Goal: Check status: Check status

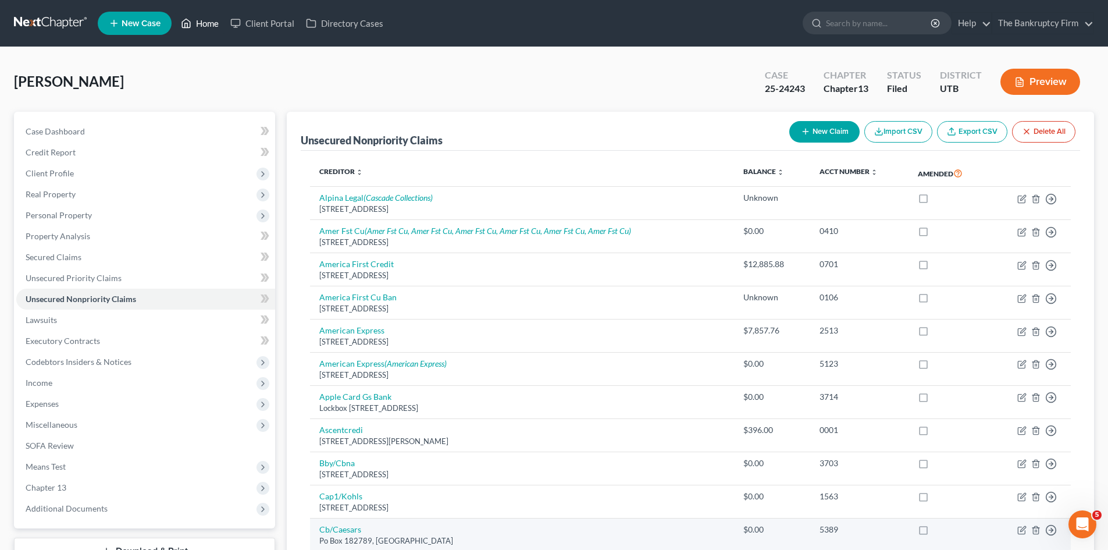
click at [204, 28] on link "Home" at bounding box center [199, 23] width 49 height 21
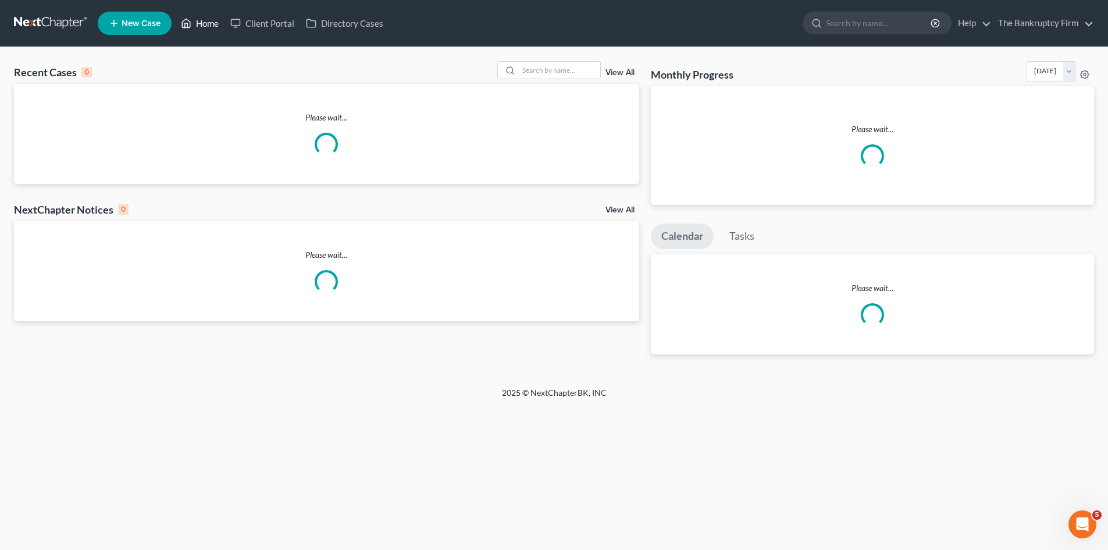
click at [211, 22] on link "Home" at bounding box center [199, 23] width 49 height 21
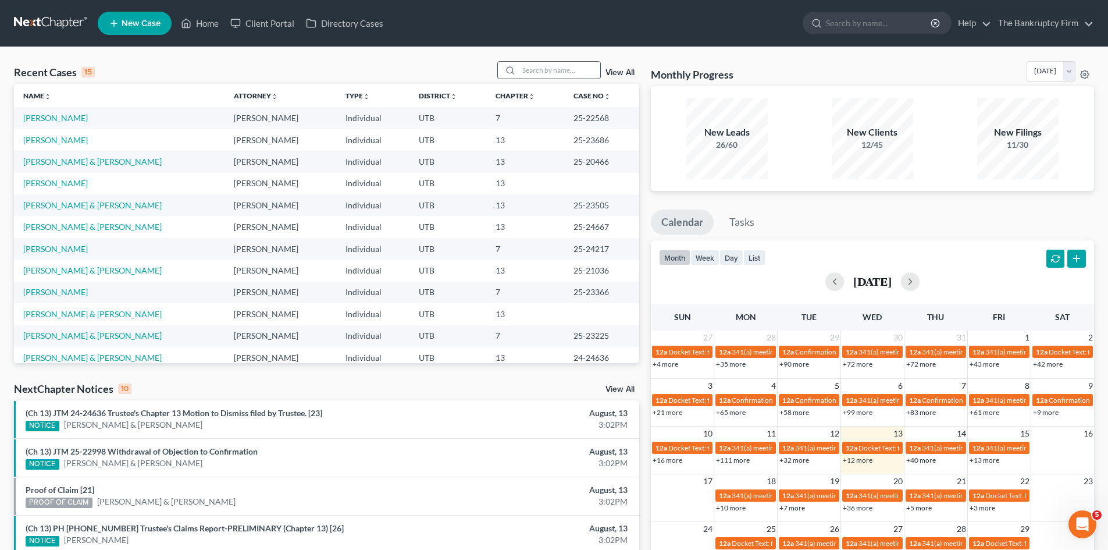
click at [557, 67] on input "search" at bounding box center [559, 70] width 81 height 17
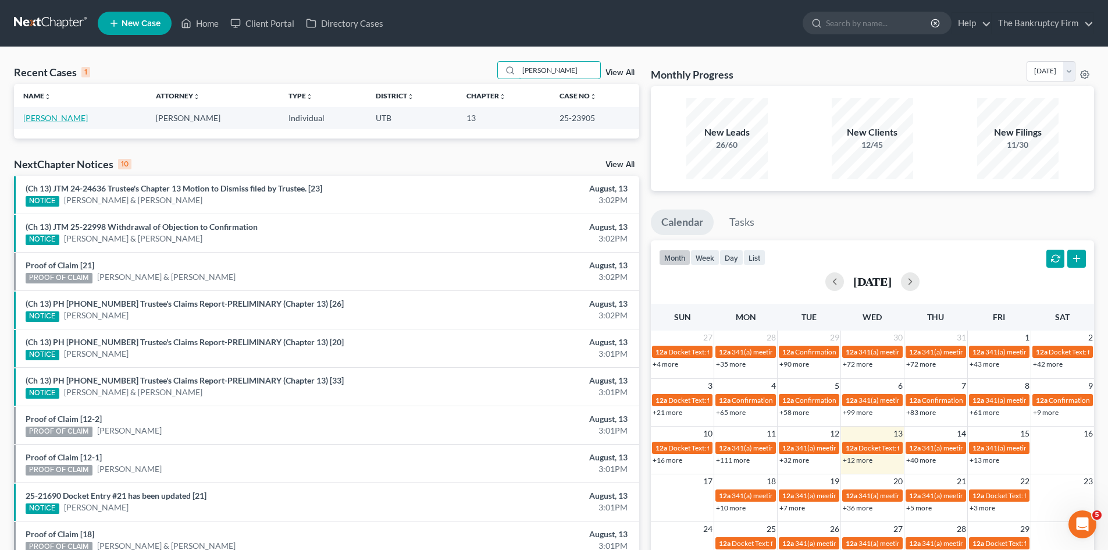
type input "[PERSON_NAME]"
click at [66, 115] on link "[PERSON_NAME]" at bounding box center [55, 118] width 65 height 10
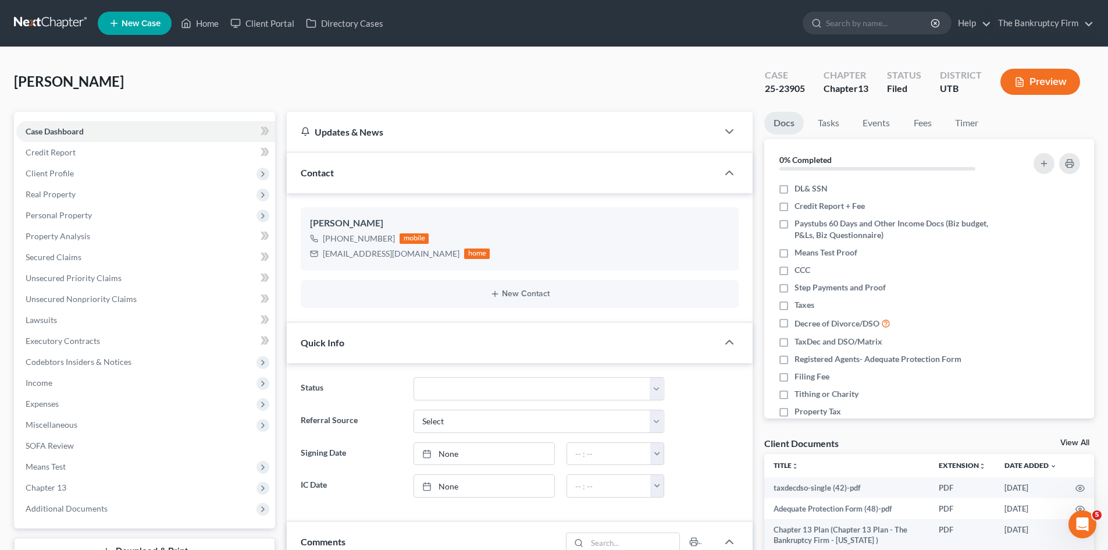
scroll to position [91, 0]
click at [86, 503] on span "Additional Documents" at bounding box center [67, 508] width 82 height 10
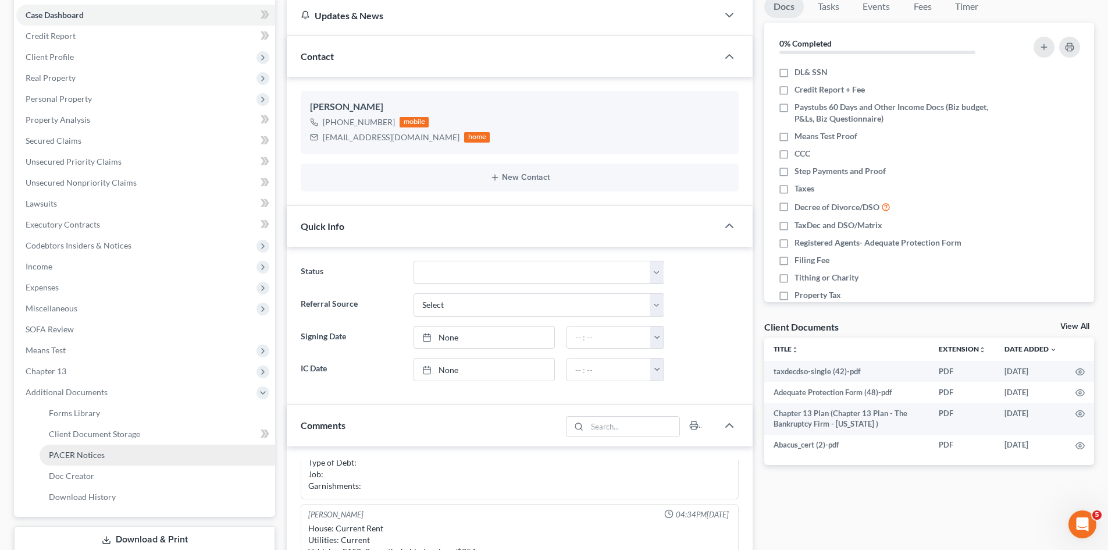
click at [115, 452] on link "PACER Notices" at bounding box center [158, 454] width 236 height 21
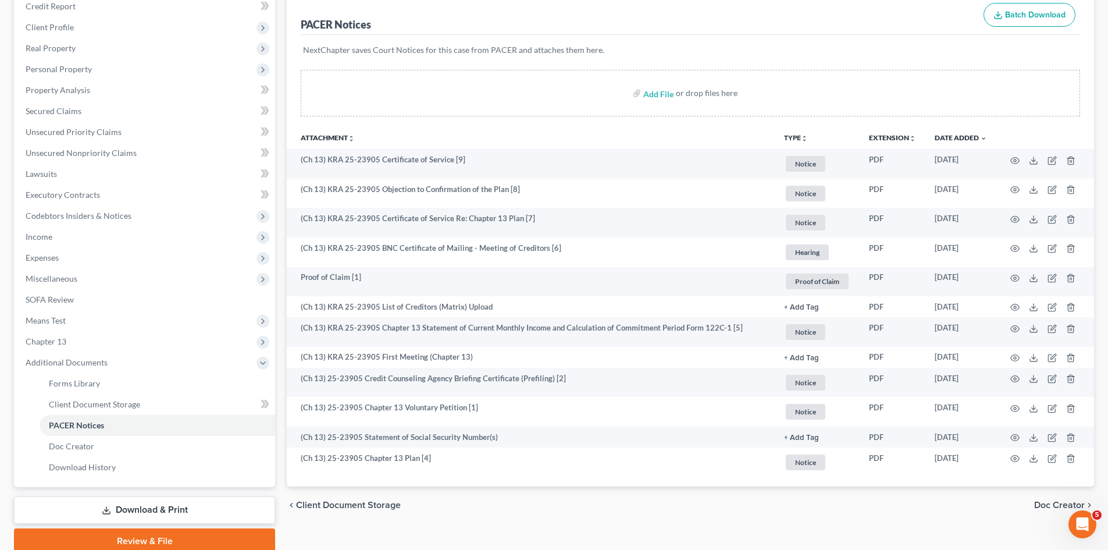
scroll to position [175, 0]
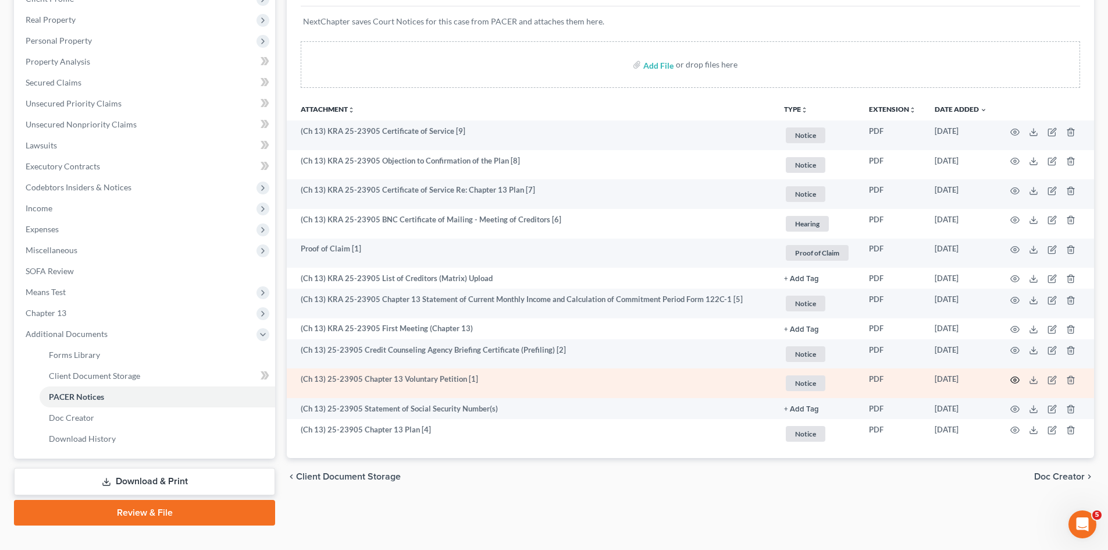
click at [1016, 382] on icon "button" at bounding box center [1014, 379] width 9 height 9
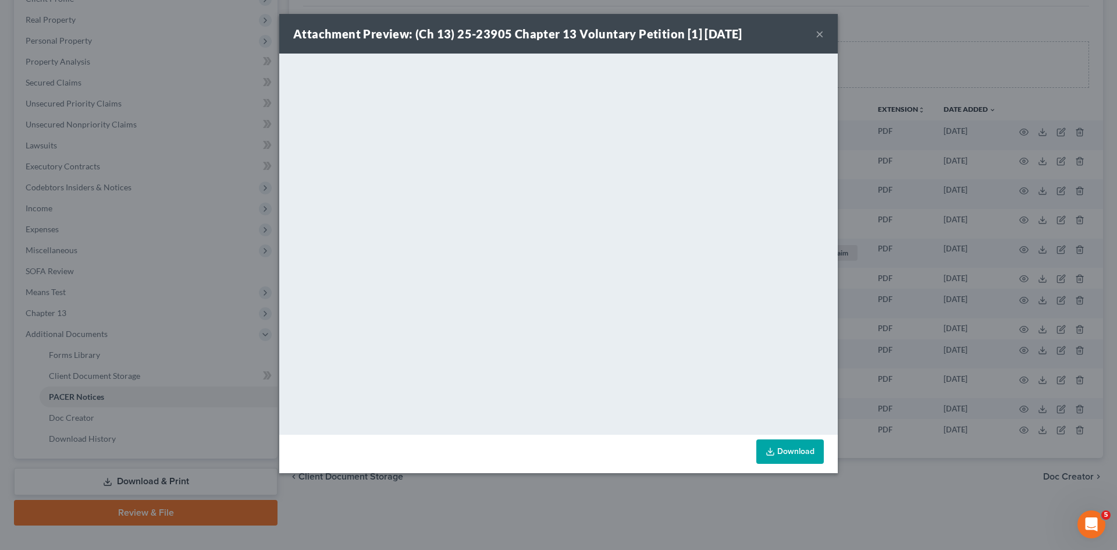
click at [821, 29] on button "×" at bounding box center [820, 34] width 8 height 14
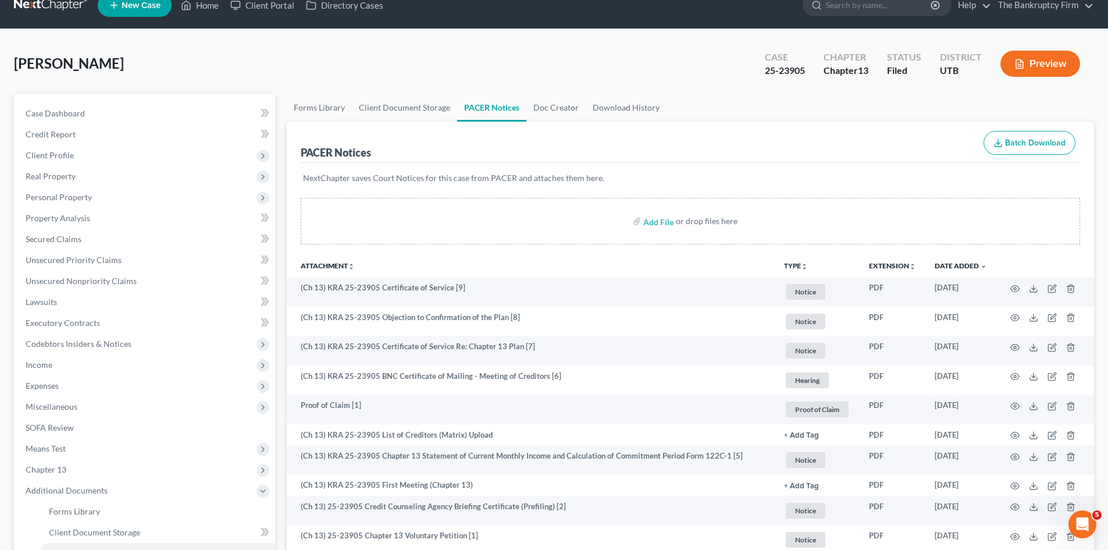
scroll to position [0, 0]
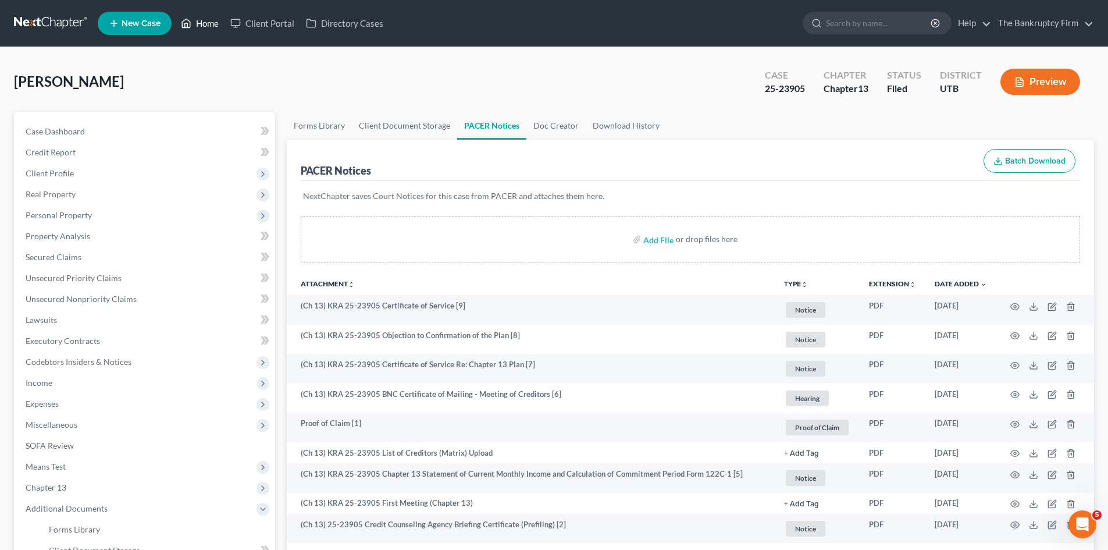
click at [208, 28] on link "Home" at bounding box center [199, 23] width 49 height 21
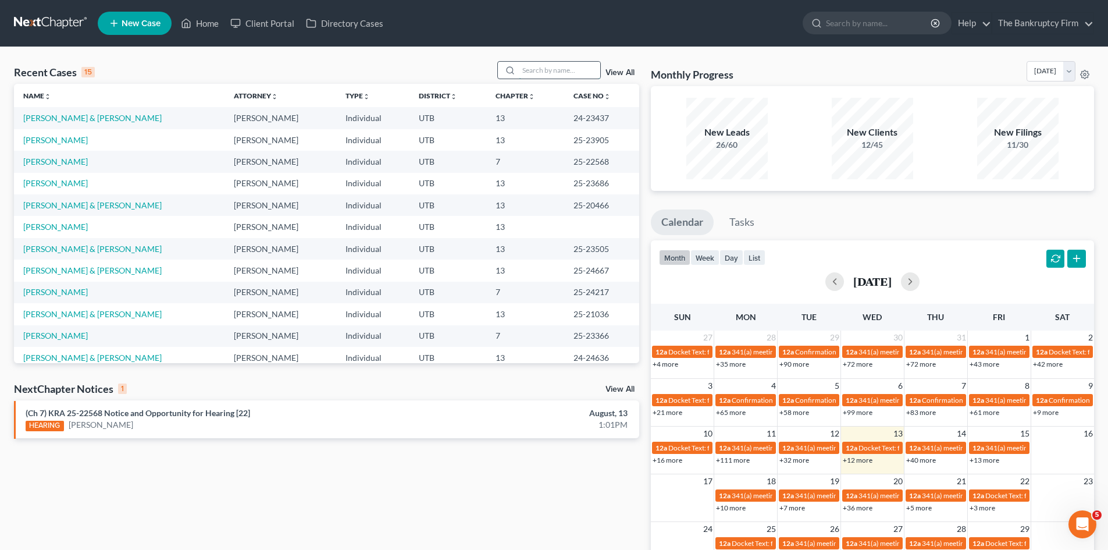
click at [576, 71] on input "search" at bounding box center [559, 70] width 81 height 17
type input "[PERSON_NAME]"
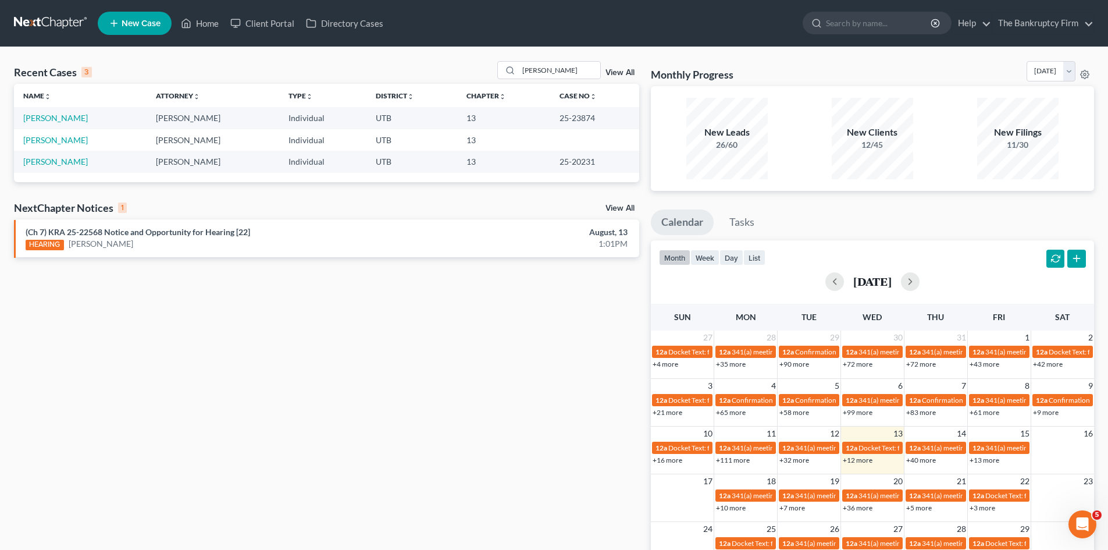
click at [467, 378] on div "Recent Cases 3 [PERSON_NAME] View All Name unfold_more expand_more expand_less …" at bounding box center [326, 349] width 637 height 576
click at [76, 121] on link "[PERSON_NAME]" at bounding box center [55, 118] width 65 height 10
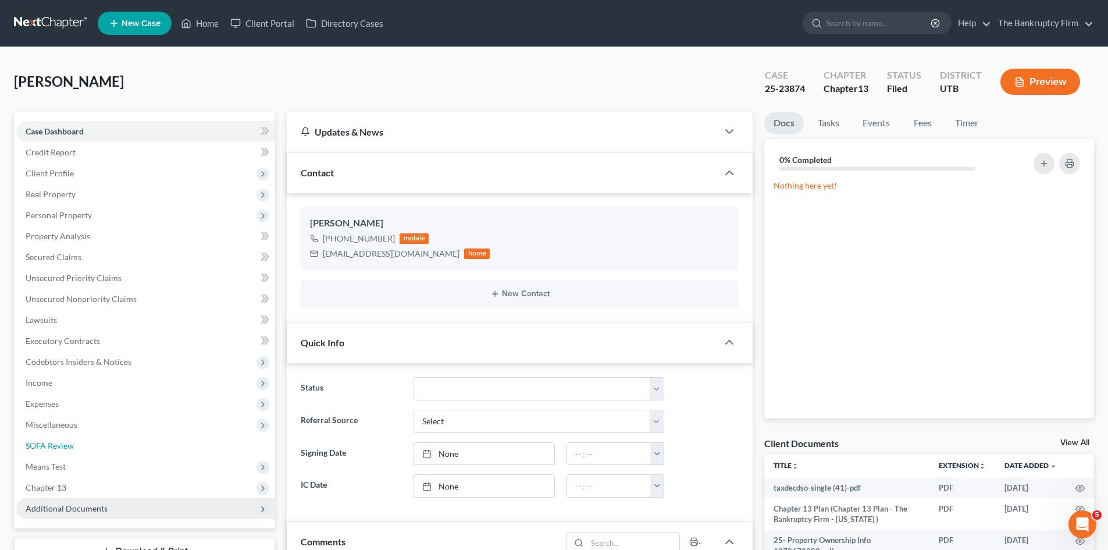
click at [129, 435] on link "SOFA Review" at bounding box center [145, 445] width 259 height 21
click at [257, 503] on icon at bounding box center [263, 509] width 13 height 13
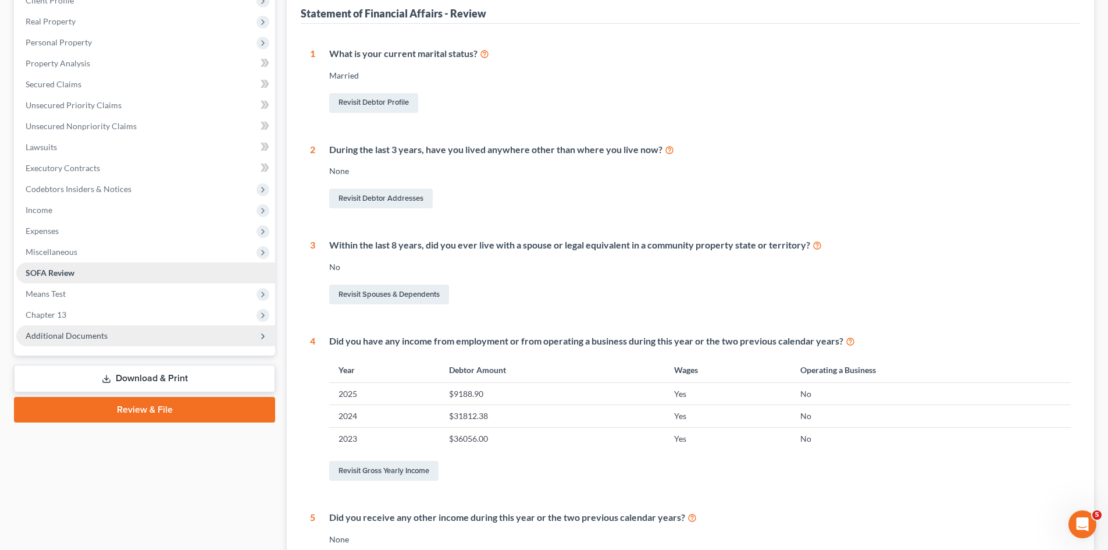
scroll to position [175, 0]
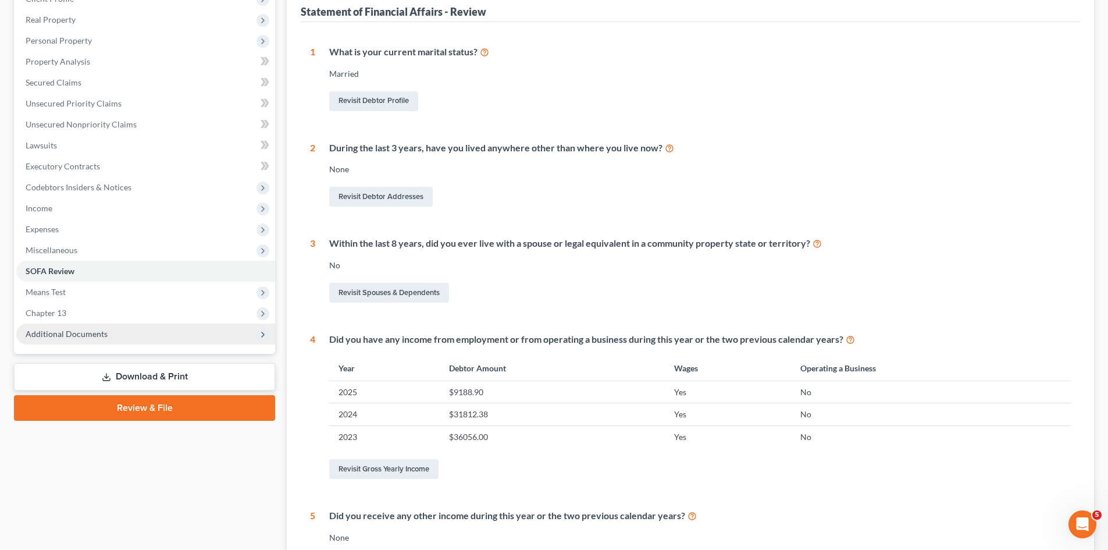
click at [260, 334] on icon at bounding box center [262, 334] width 9 height 9
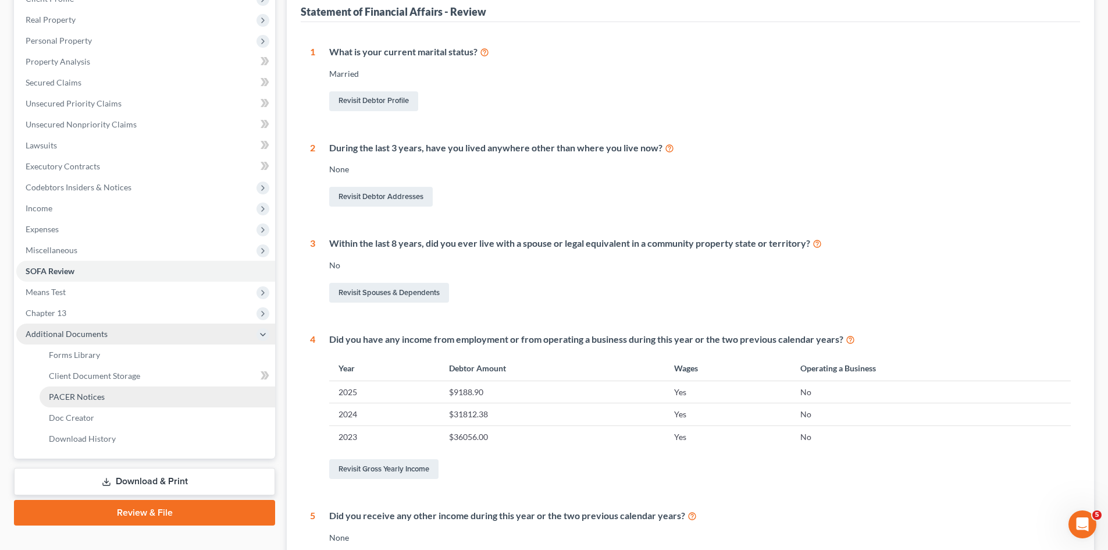
click at [148, 391] on link "PACER Notices" at bounding box center [158, 396] width 236 height 21
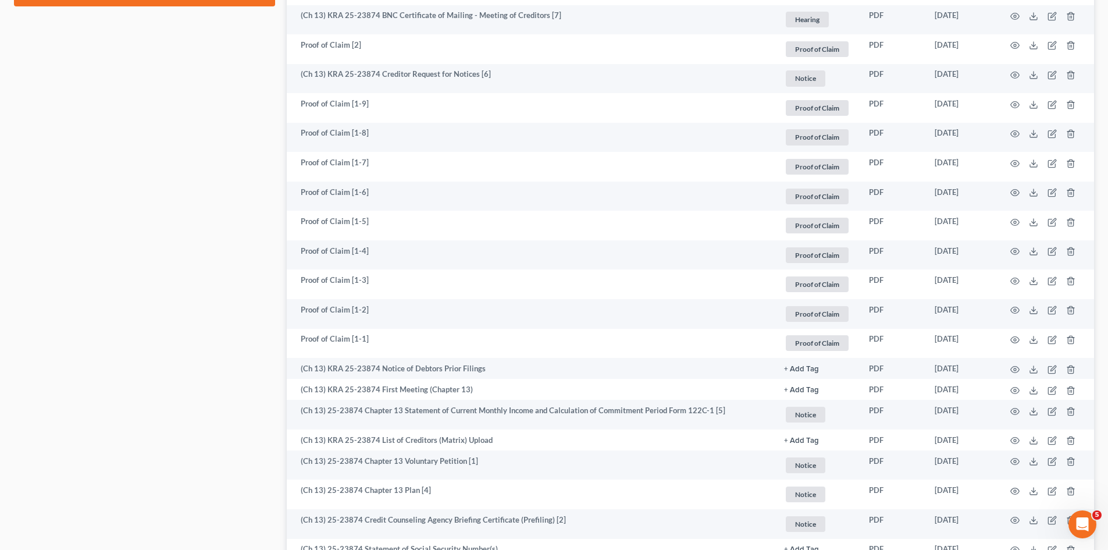
scroll to position [756, 0]
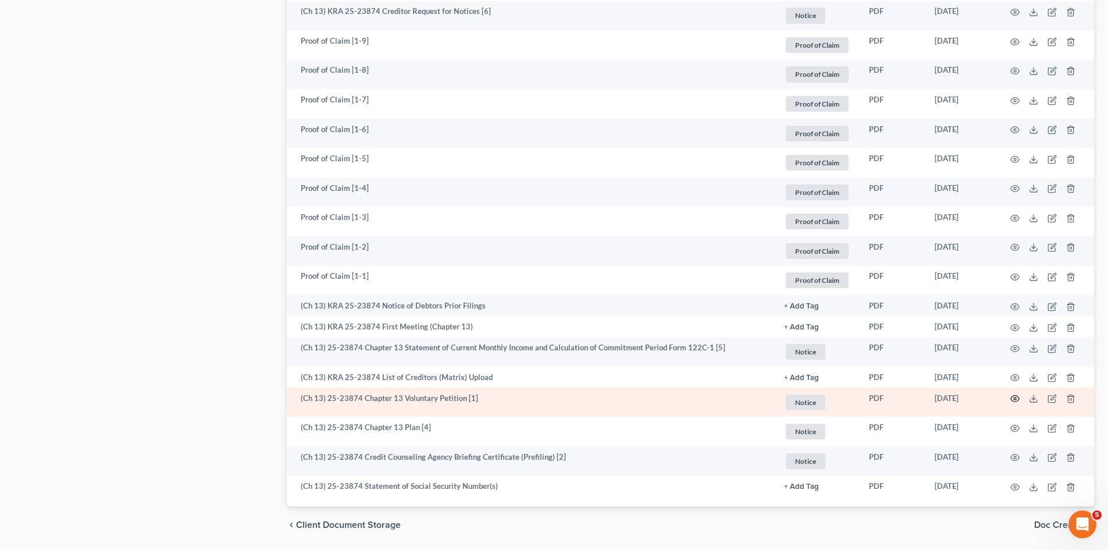
click at [1017, 394] on icon "button" at bounding box center [1014, 398] width 9 height 9
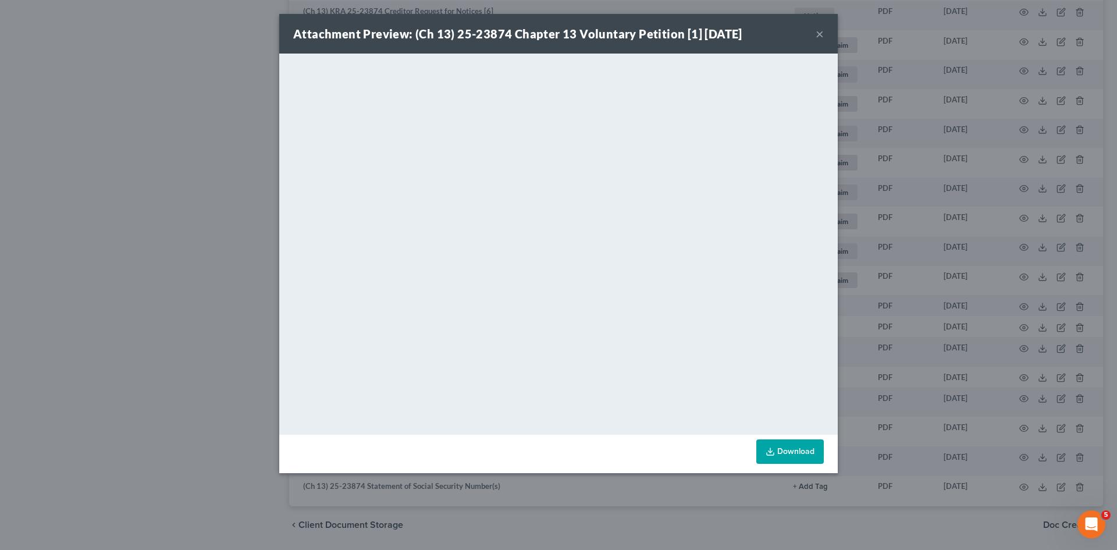
click at [820, 35] on button "×" at bounding box center [820, 34] width 8 height 14
click at [818, 34] on button "×" at bounding box center [820, 34] width 8 height 14
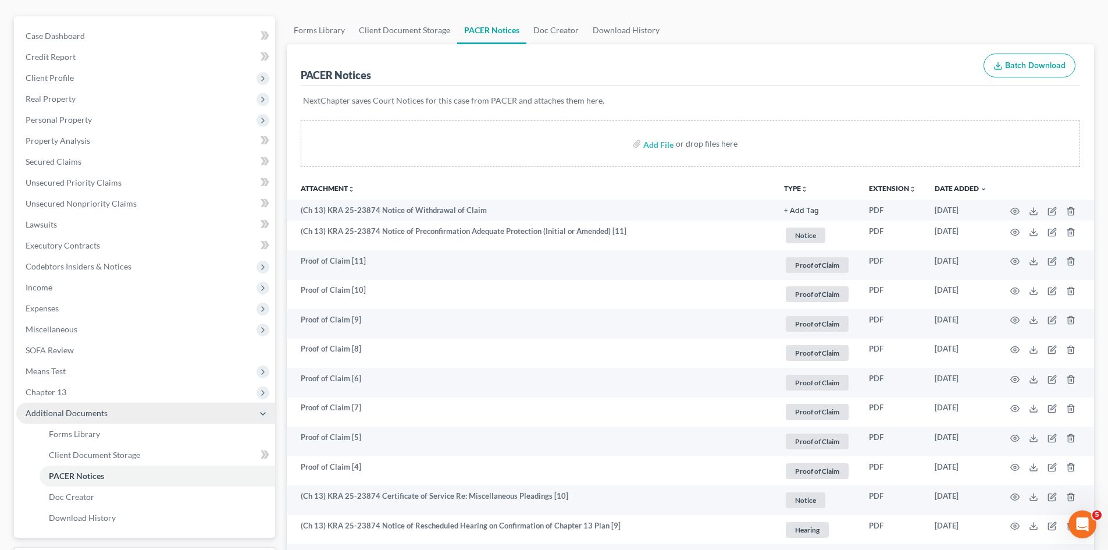
scroll to position [0, 0]
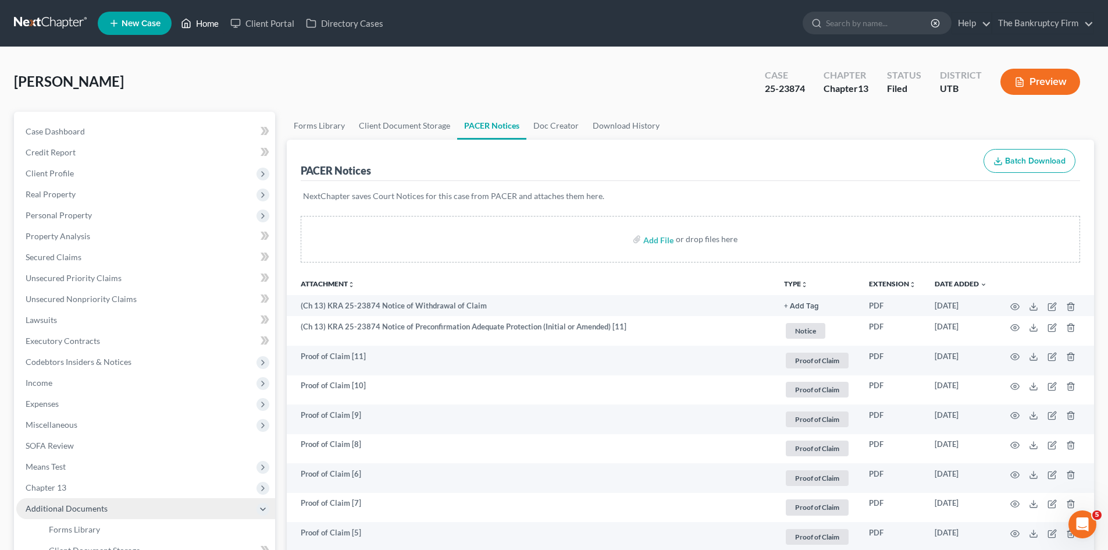
click at [211, 23] on link "Home" at bounding box center [199, 23] width 49 height 21
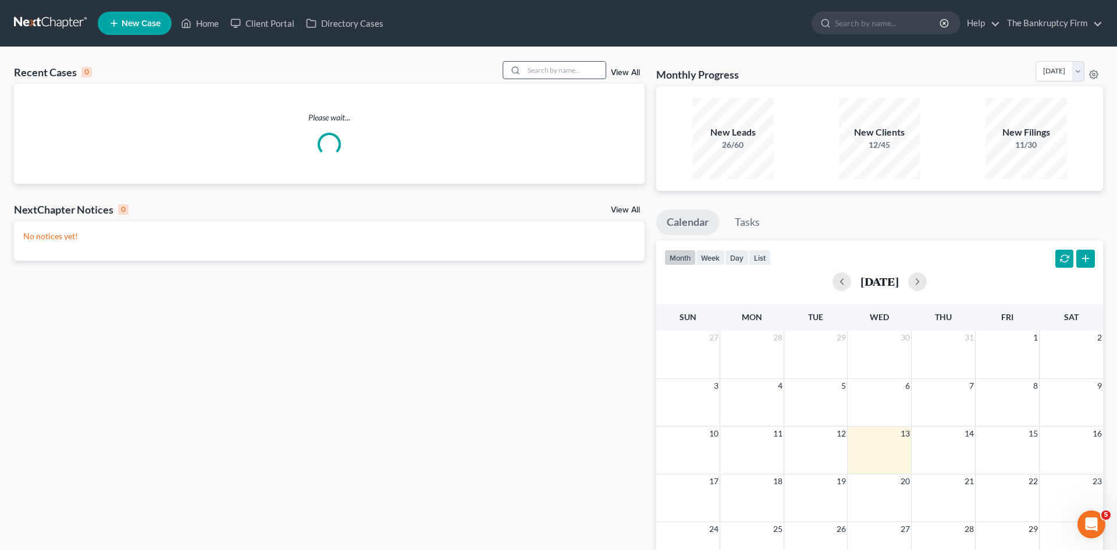
click at [560, 66] on input "search" at bounding box center [564, 70] width 81 height 17
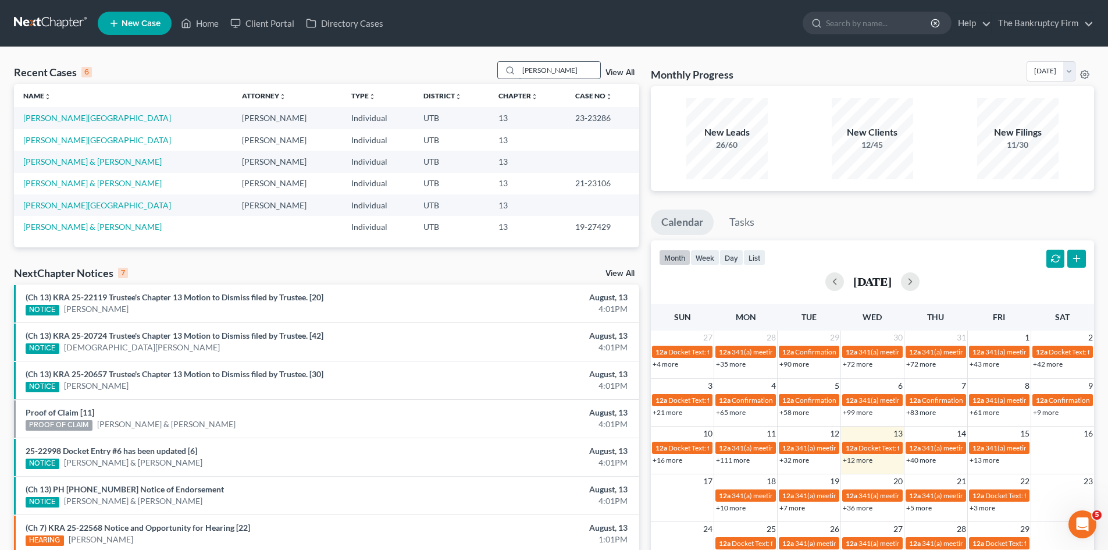
click at [559, 75] on input "[PERSON_NAME]" at bounding box center [559, 70] width 81 height 17
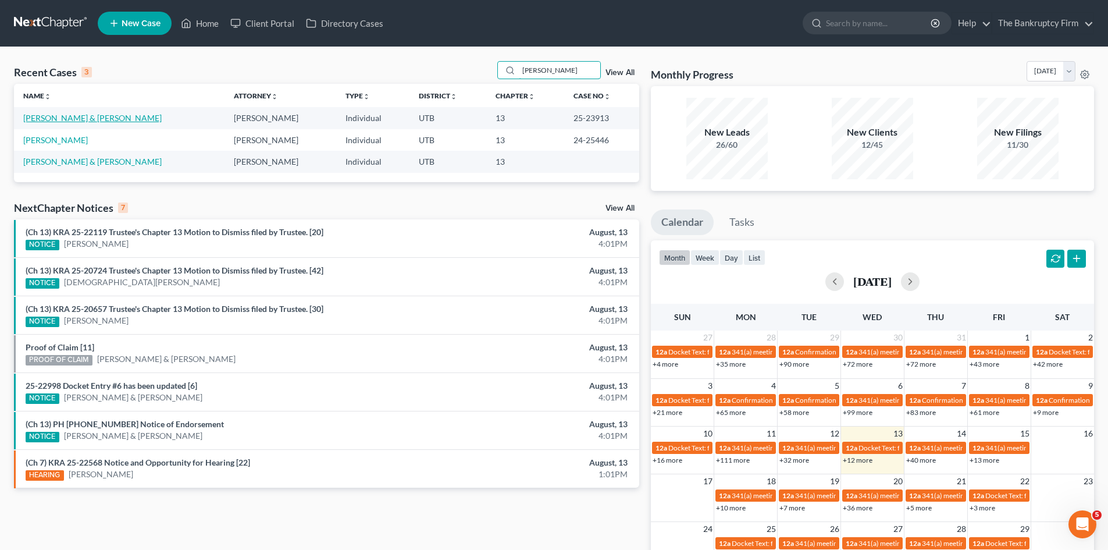
type input "[PERSON_NAME]"
click at [123, 118] on link "[PERSON_NAME] & [PERSON_NAME]" at bounding box center [92, 118] width 138 height 10
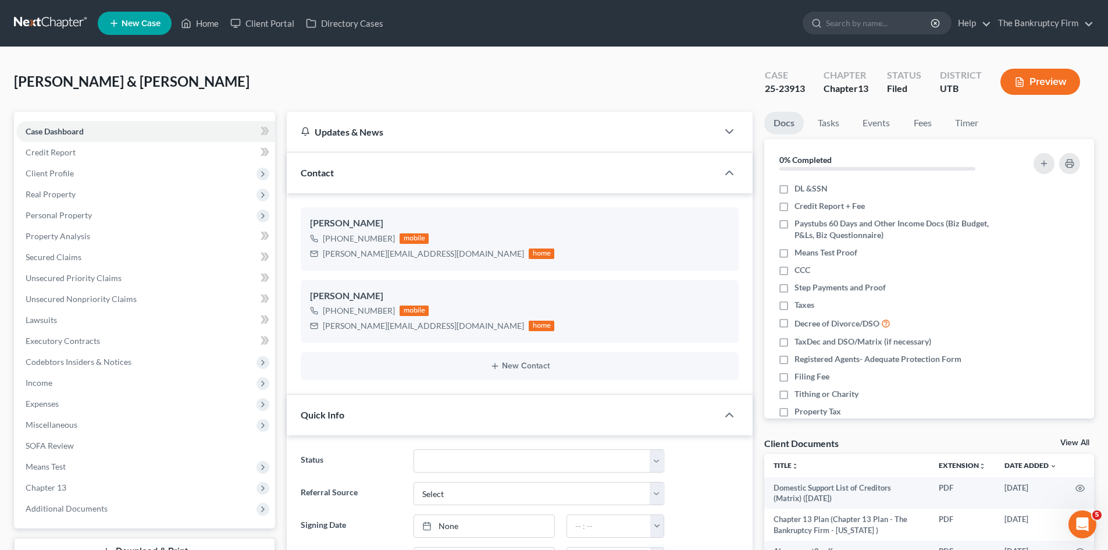
scroll to position [204, 0]
click at [105, 508] on span "Additional Documents" at bounding box center [67, 508] width 82 height 10
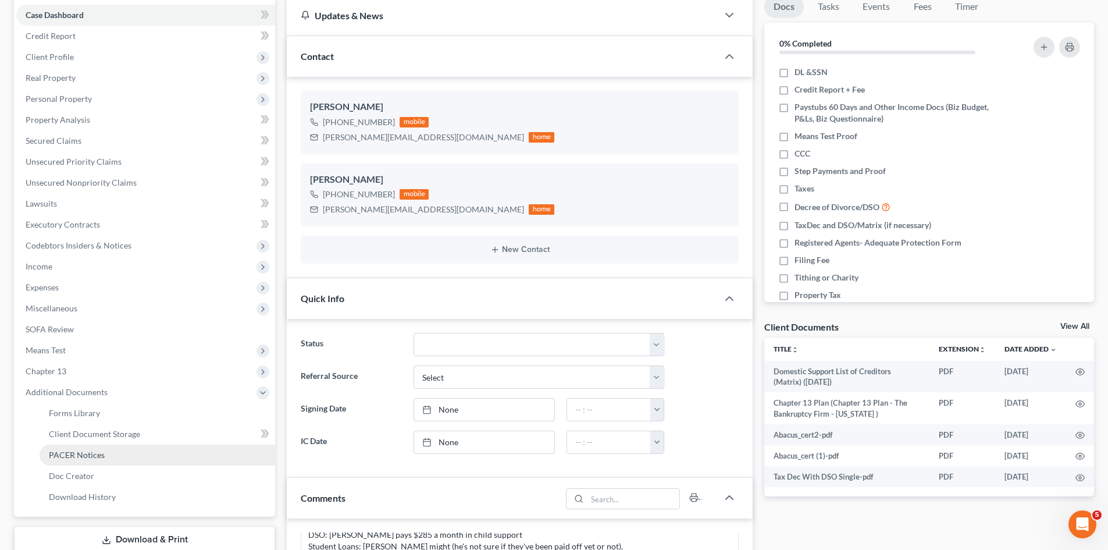
click at [119, 458] on link "PACER Notices" at bounding box center [158, 454] width 236 height 21
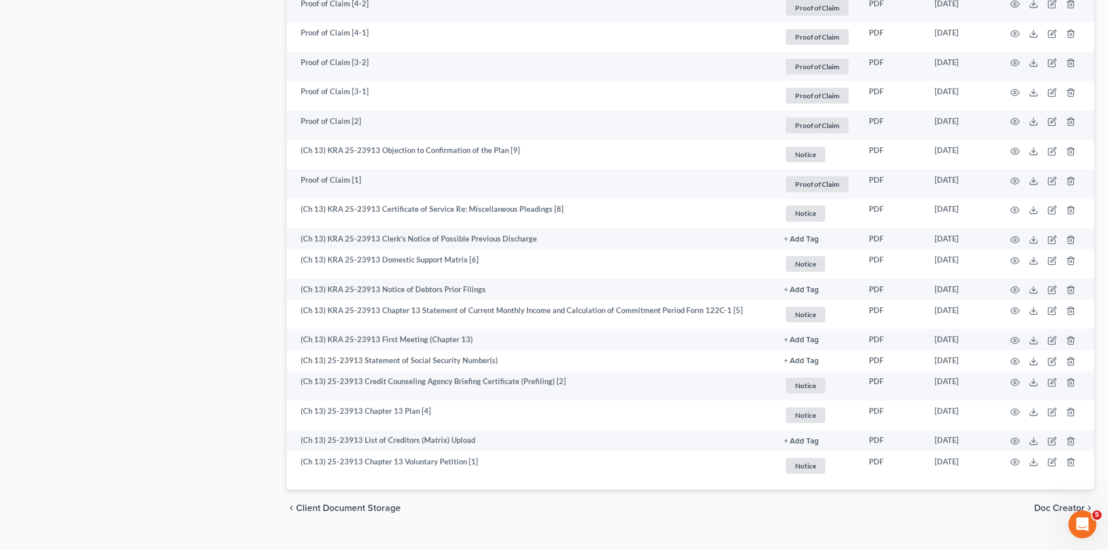
scroll to position [903, 0]
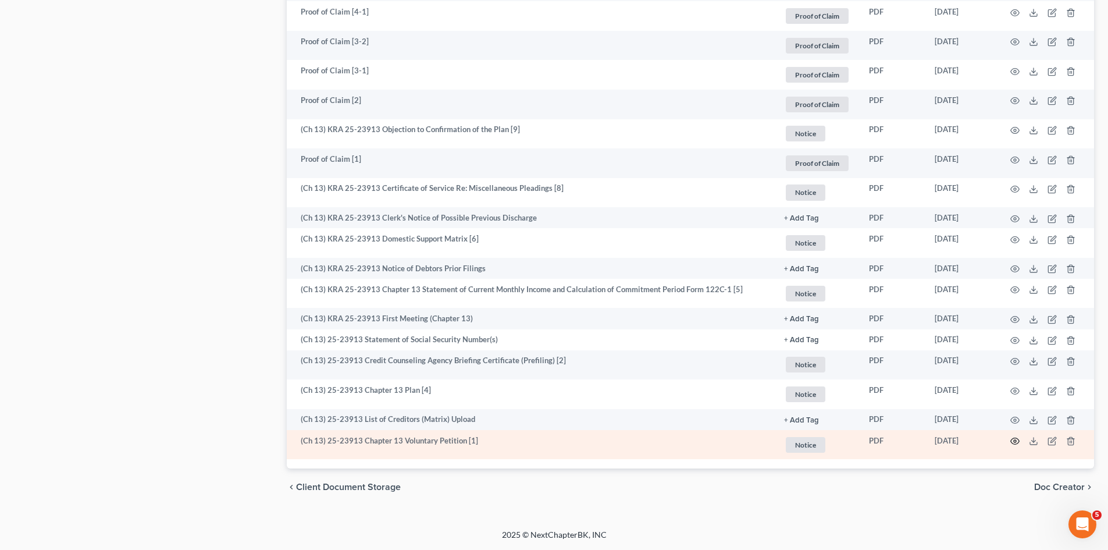
click at [1011, 437] on icon "button" at bounding box center [1014, 440] width 9 height 9
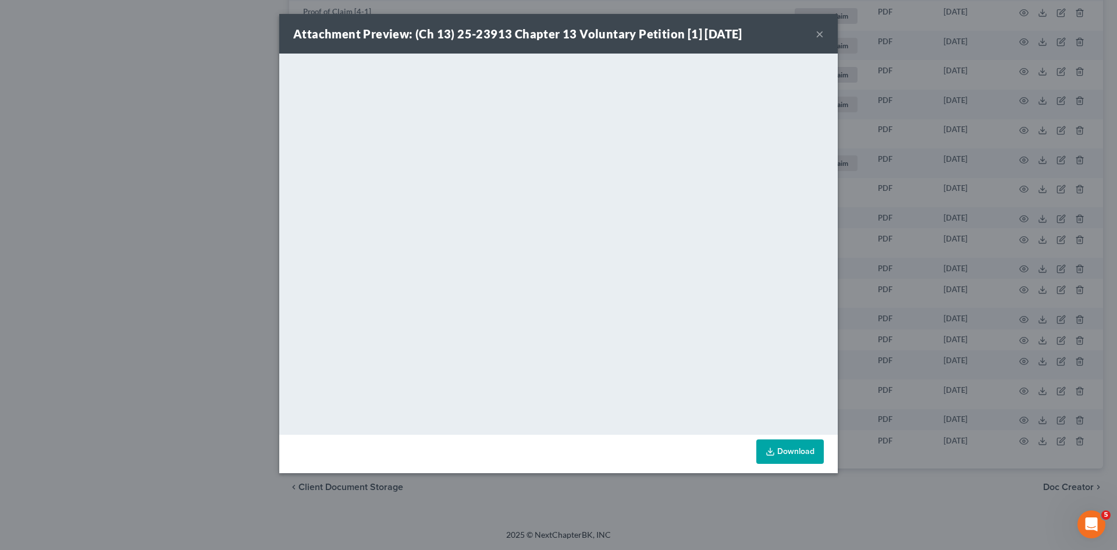
click at [820, 35] on button "×" at bounding box center [820, 34] width 8 height 14
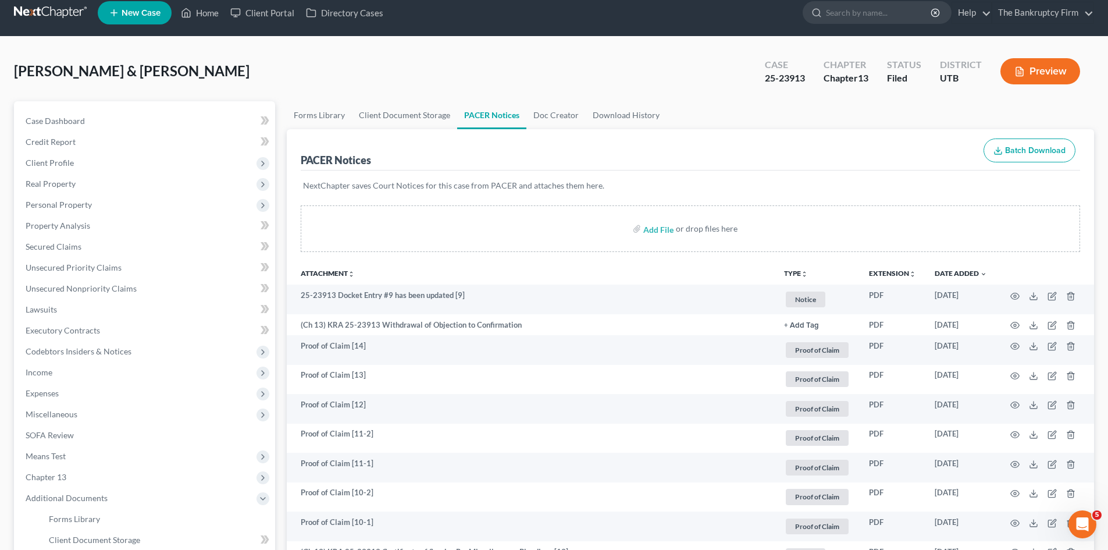
scroll to position [0, 0]
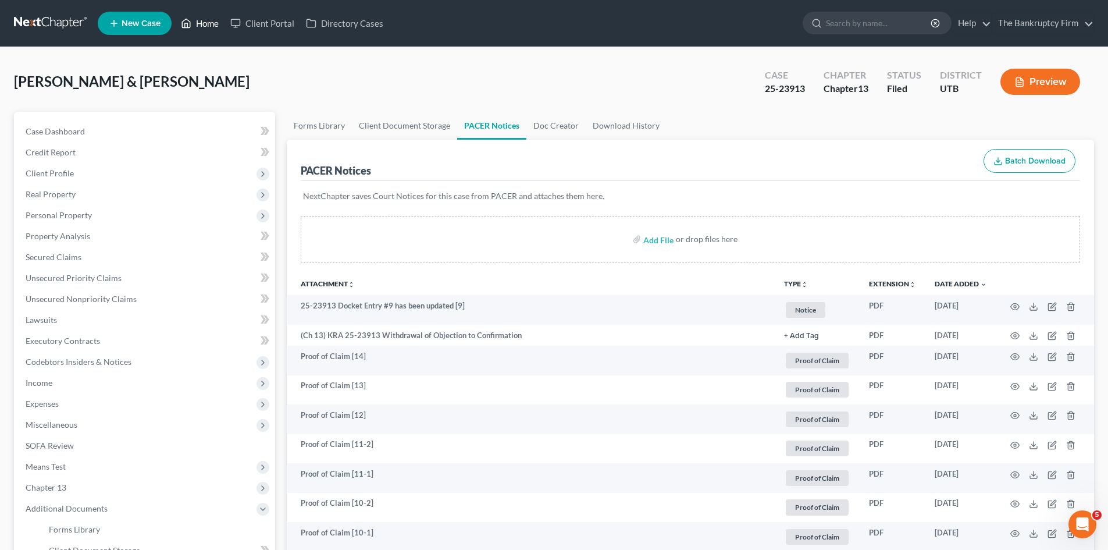
click at [213, 30] on link "Home" at bounding box center [199, 23] width 49 height 21
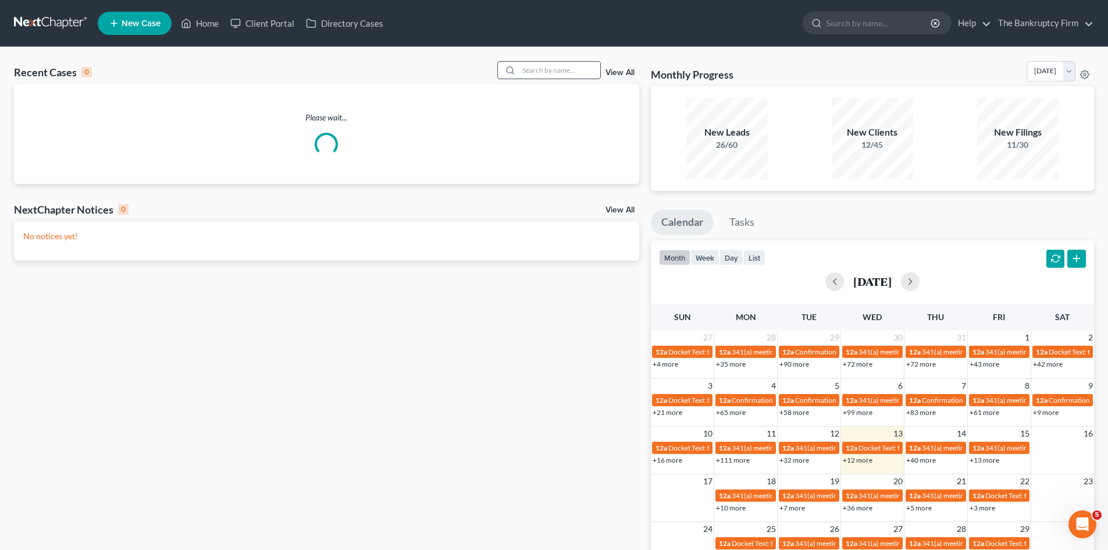
click at [531, 73] on input "search" at bounding box center [559, 70] width 81 height 17
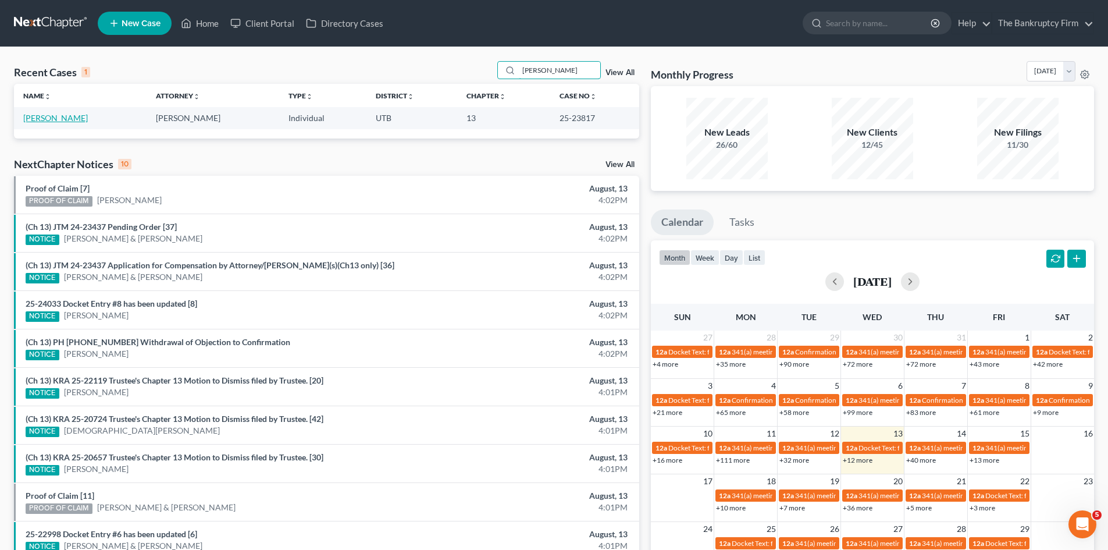
type input "[PERSON_NAME]"
click at [60, 120] on link "[PERSON_NAME]" at bounding box center [55, 118] width 65 height 10
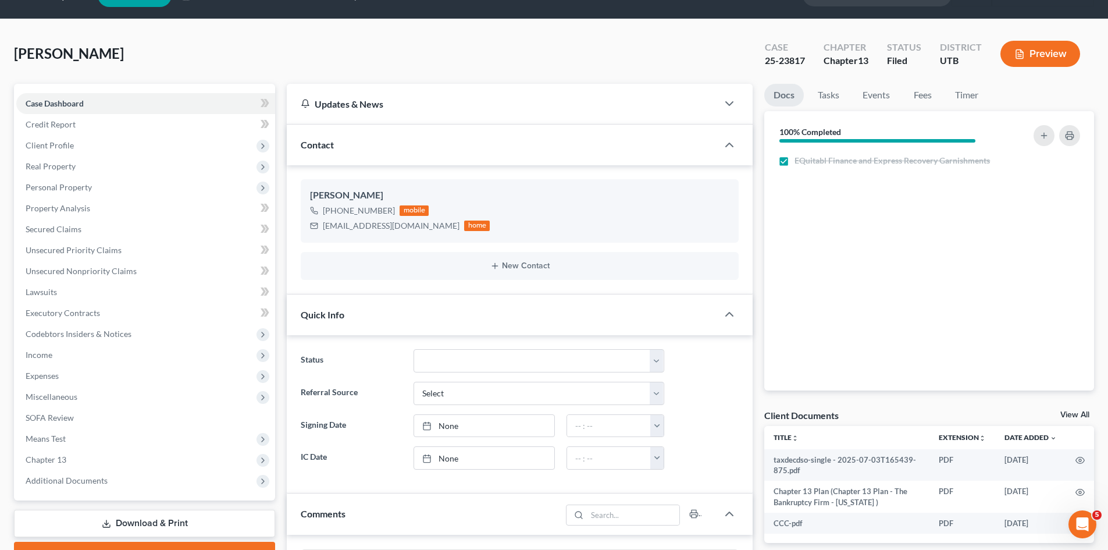
scroll to position [175, 0]
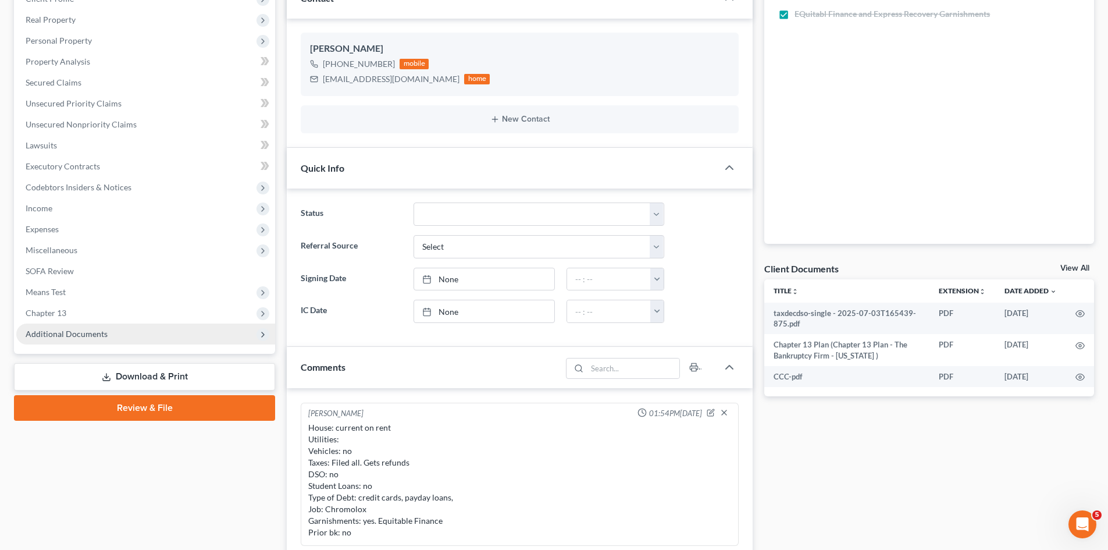
click at [113, 341] on span "Additional Documents" at bounding box center [145, 333] width 259 height 21
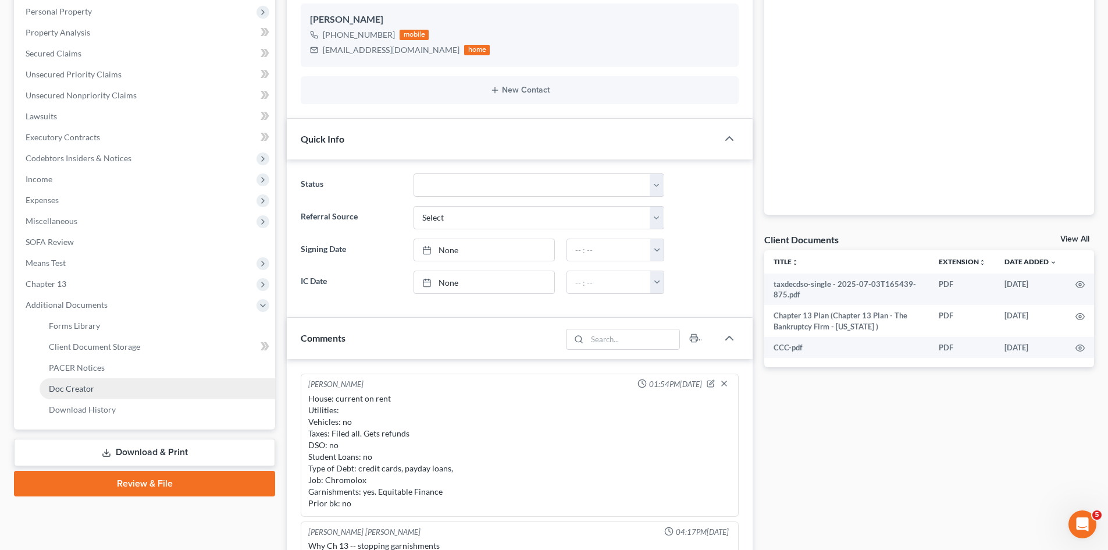
scroll to position [233, 0]
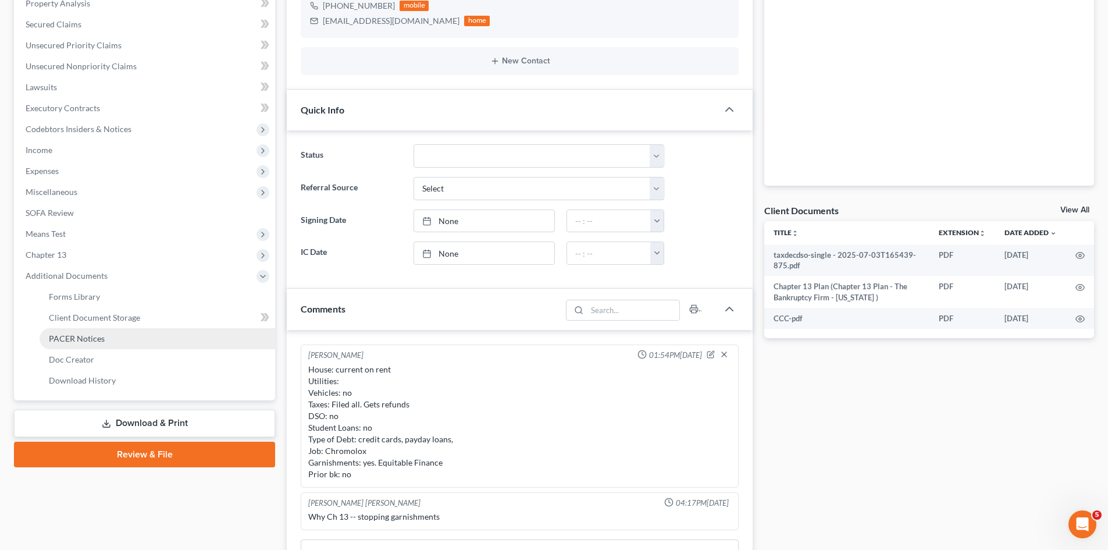
click at [115, 334] on link "PACER Notices" at bounding box center [158, 338] width 236 height 21
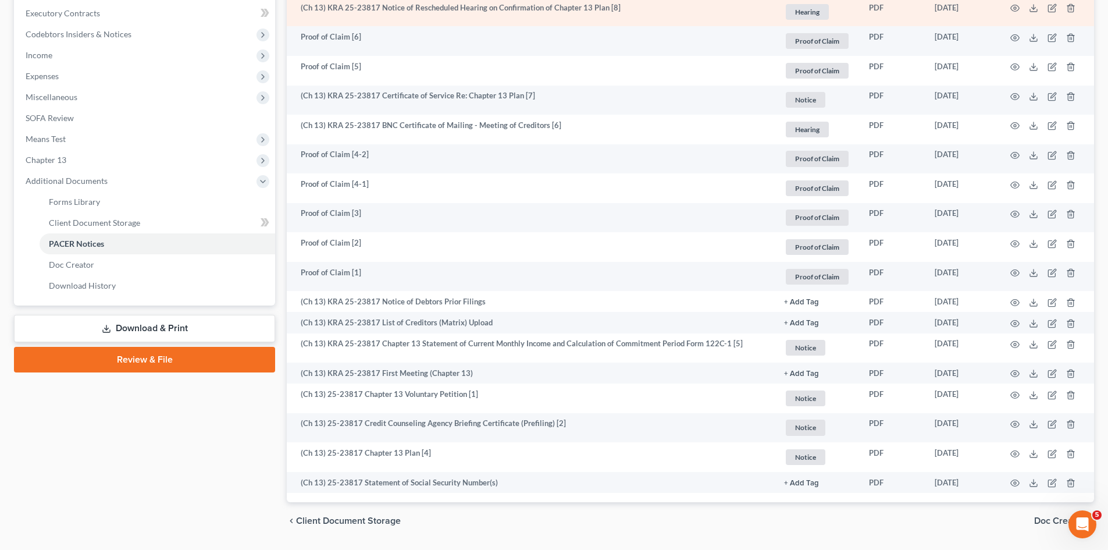
scroll to position [361, 0]
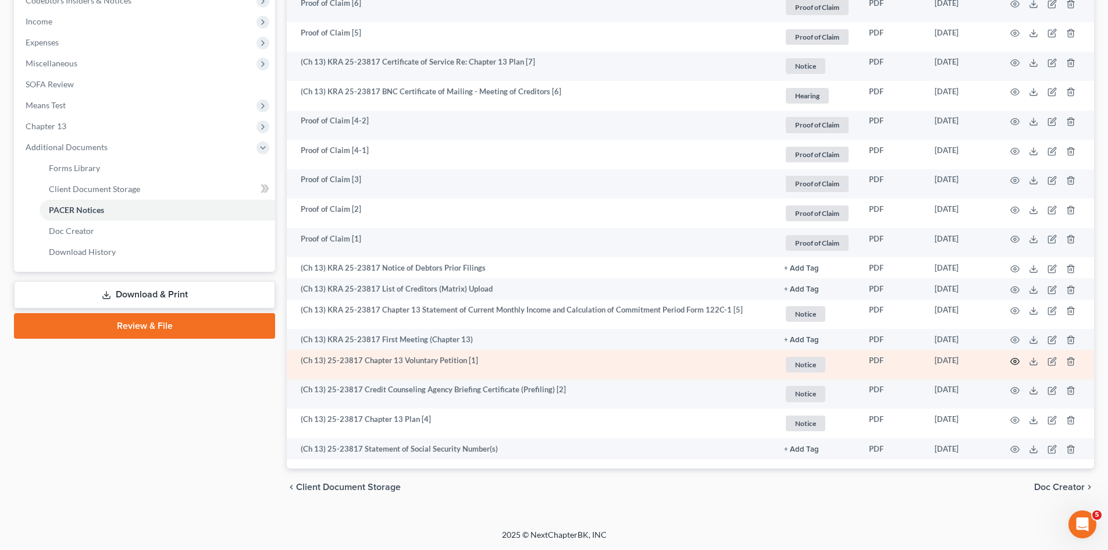
click at [1012, 364] on icon "button" at bounding box center [1014, 361] width 9 height 9
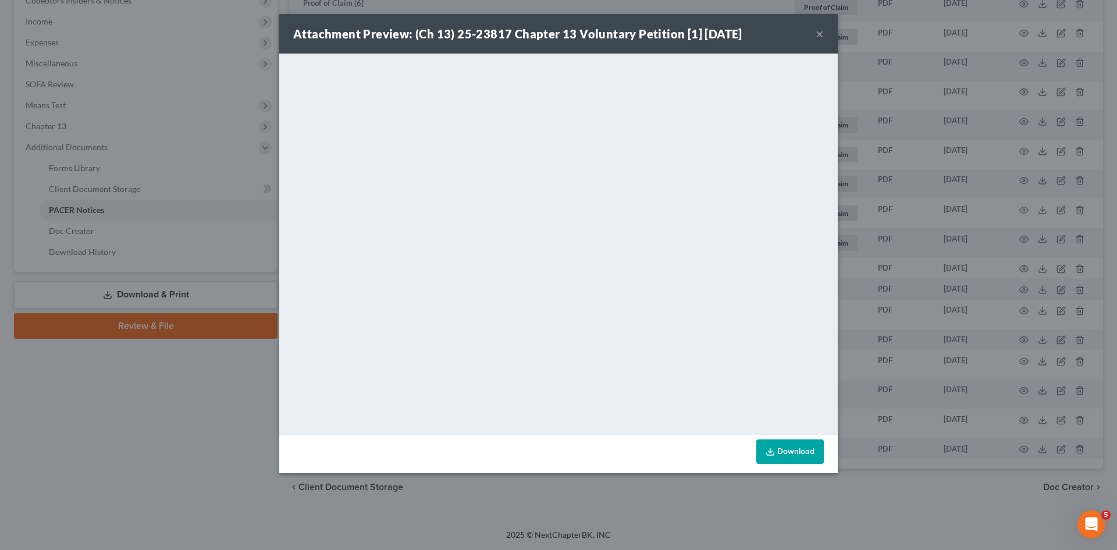
drag, startPoint x: 822, startPoint y: 27, endPoint x: 661, endPoint y: 1, distance: 163.2
click at [822, 27] on button "×" at bounding box center [820, 34] width 8 height 14
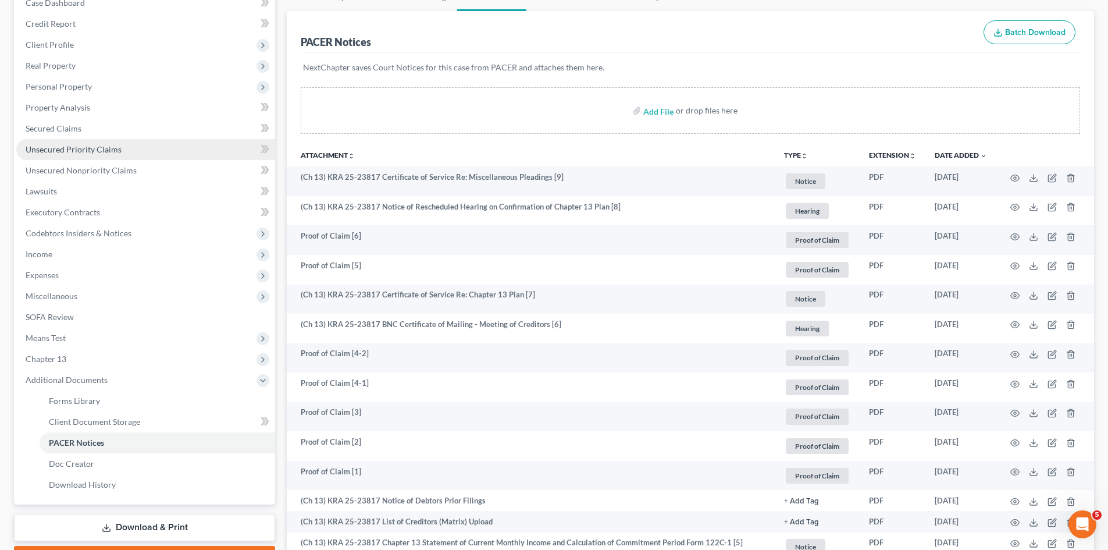
scroll to position [0, 0]
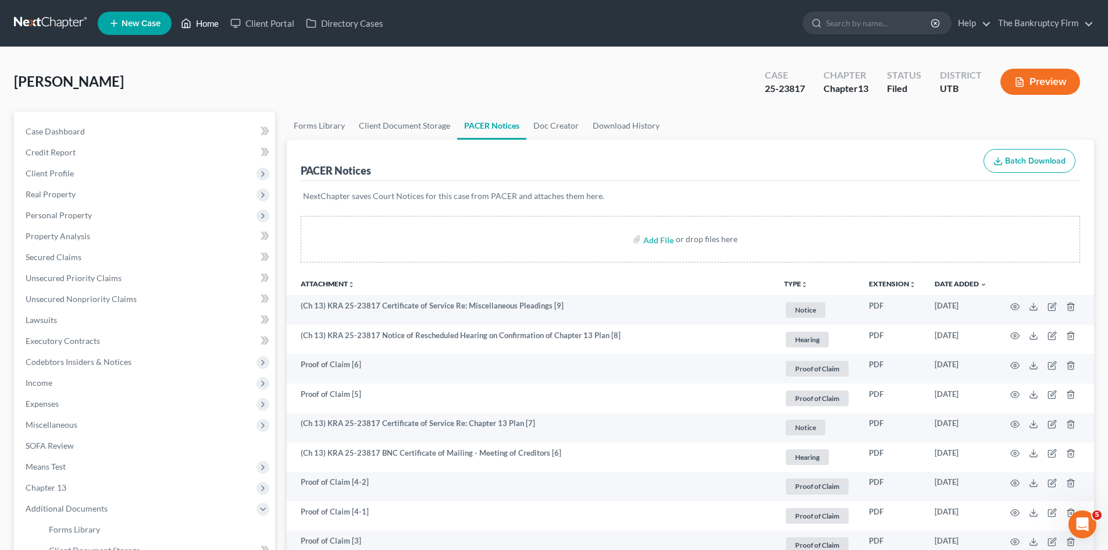
click at [200, 24] on link "Home" at bounding box center [199, 23] width 49 height 21
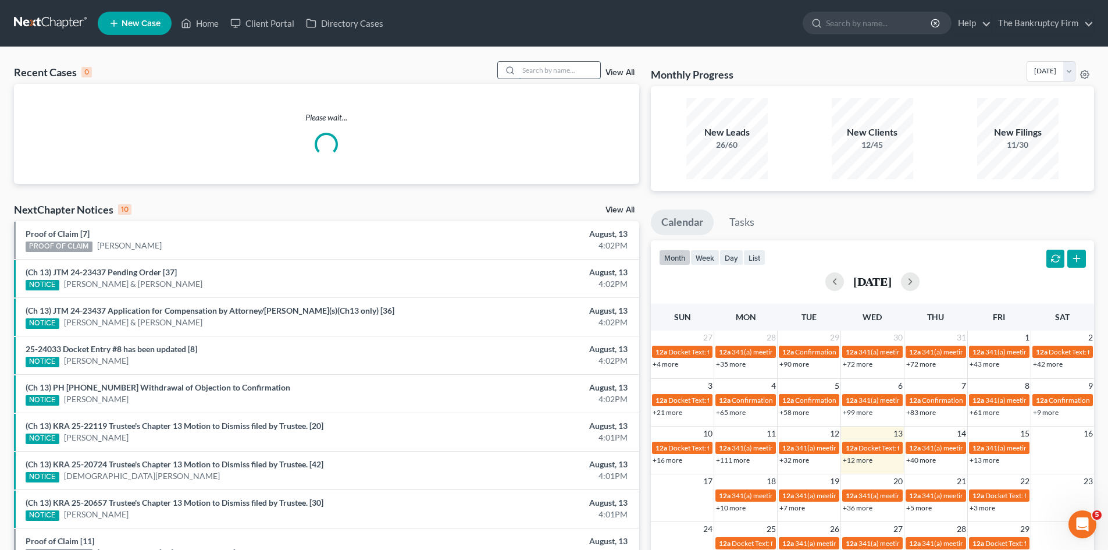
click at [551, 70] on input "search" at bounding box center [559, 70] width 81 height 17
type input "K"
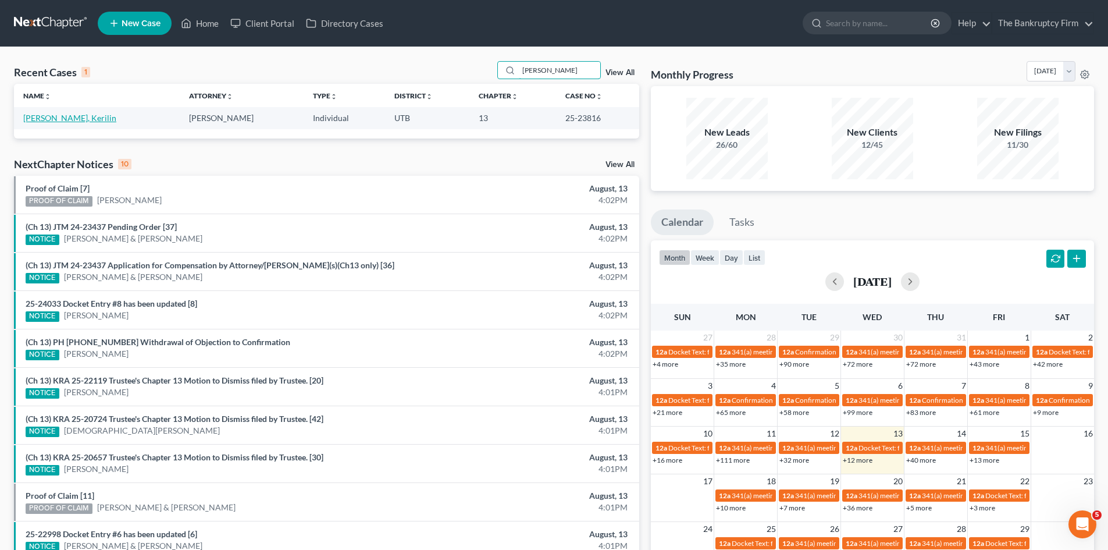
type input "[PERSON_NAME]"
click at [52, 119] on link "[PERSON_NAME], Kerilin" at bounding box center [69, 118] width 93 height 10
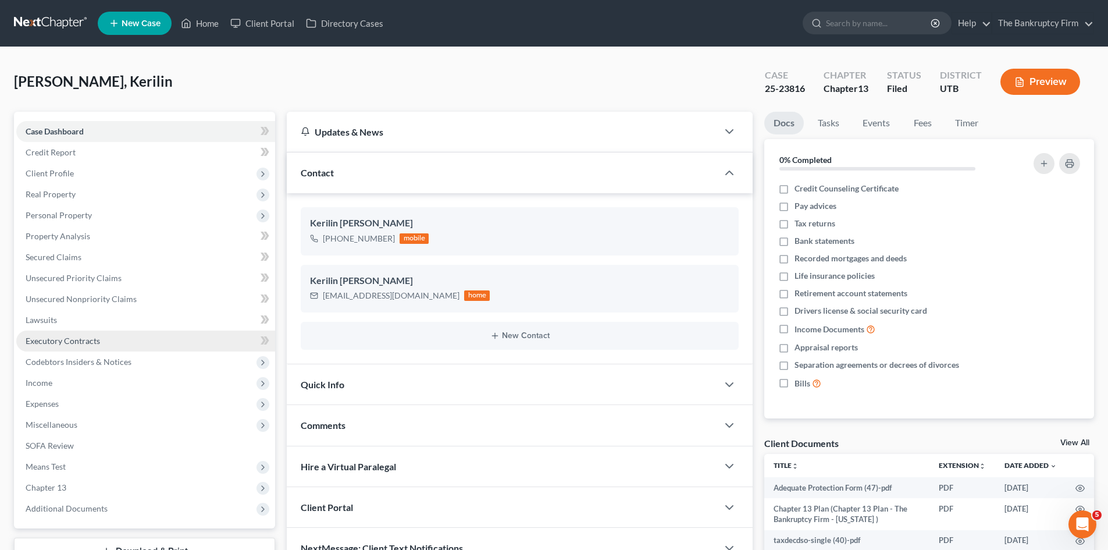
scroll to position [94, 0]
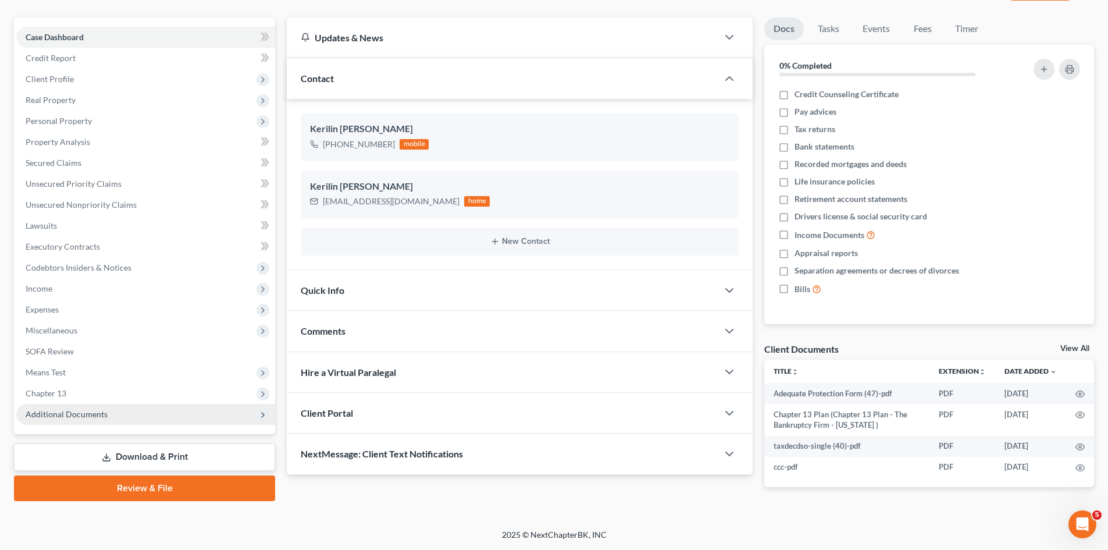
click at [115, 418] on span "Additional Documents" at bounding box center [145, 414] width 259 height 21
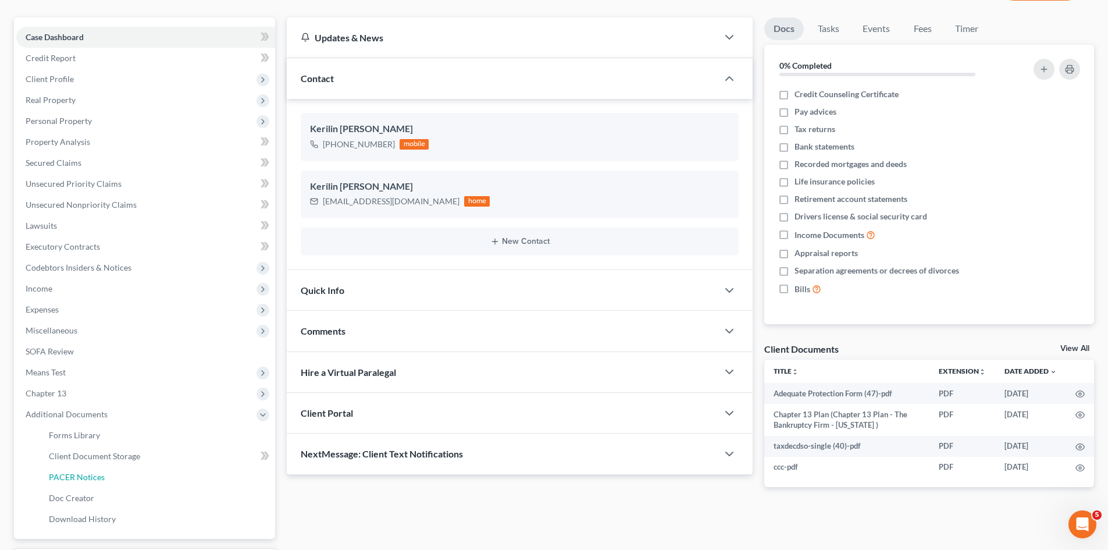
drag, startPoint x: 130, startPoint y: 475, endPoint x: 334, endPoint y: 290, distance: 275.9
click at [129, 475] on link "PACER Notices" at bounding box center [158, 477] width 236 height 21
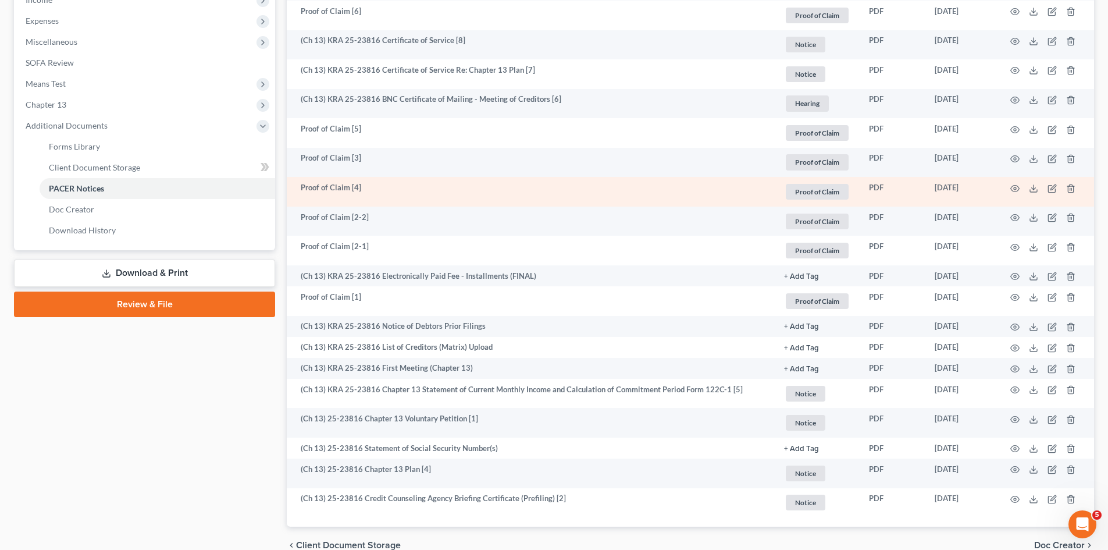
scroll to position [441, 0]
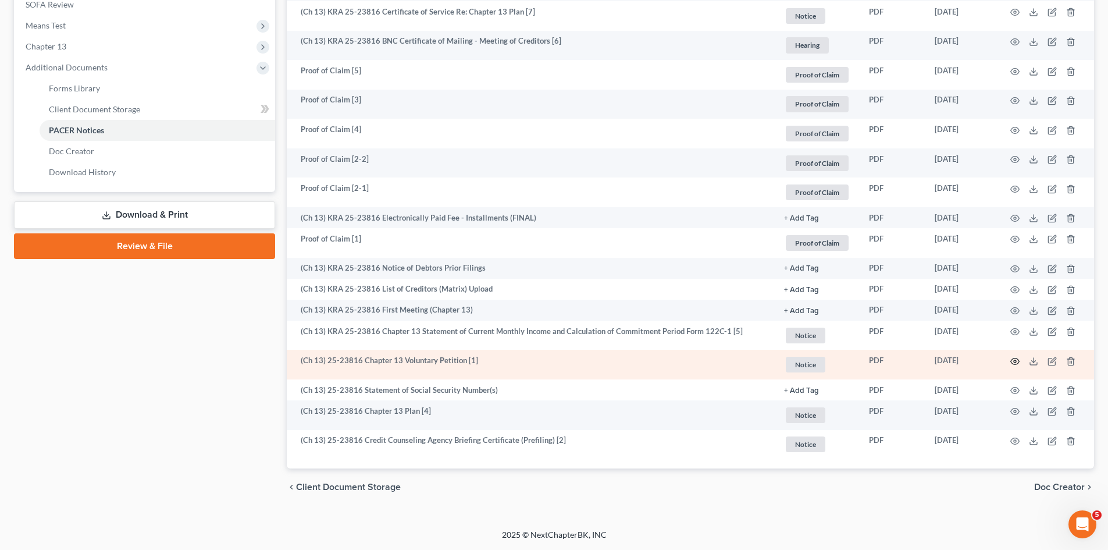
click at [1013, 362] on icon "button" at bounding box center [1014, 361] width 9 height 9
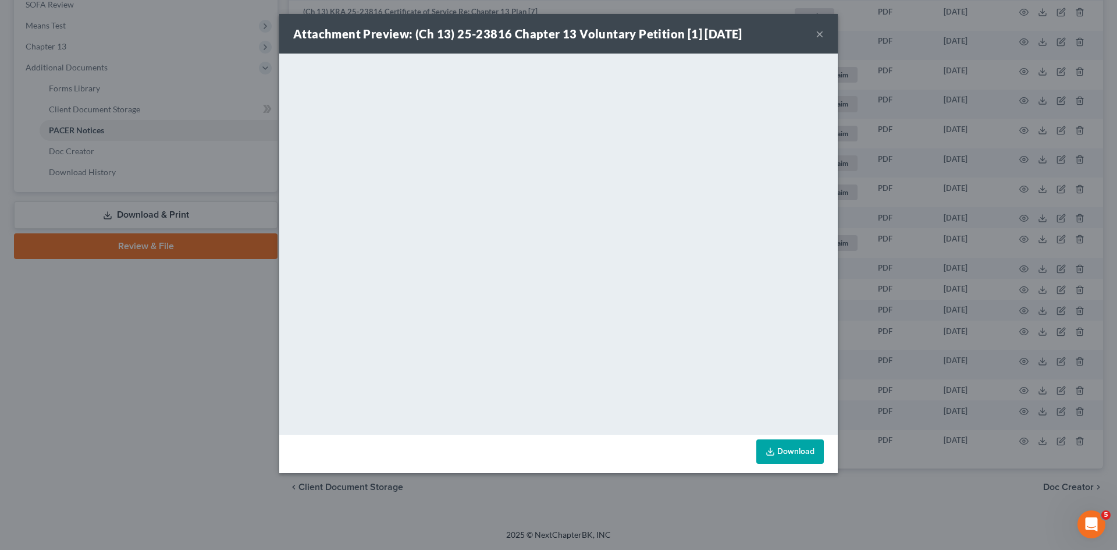
click at [820, 30] on button "×" at bounding box center [820, 34] width 8 height 14
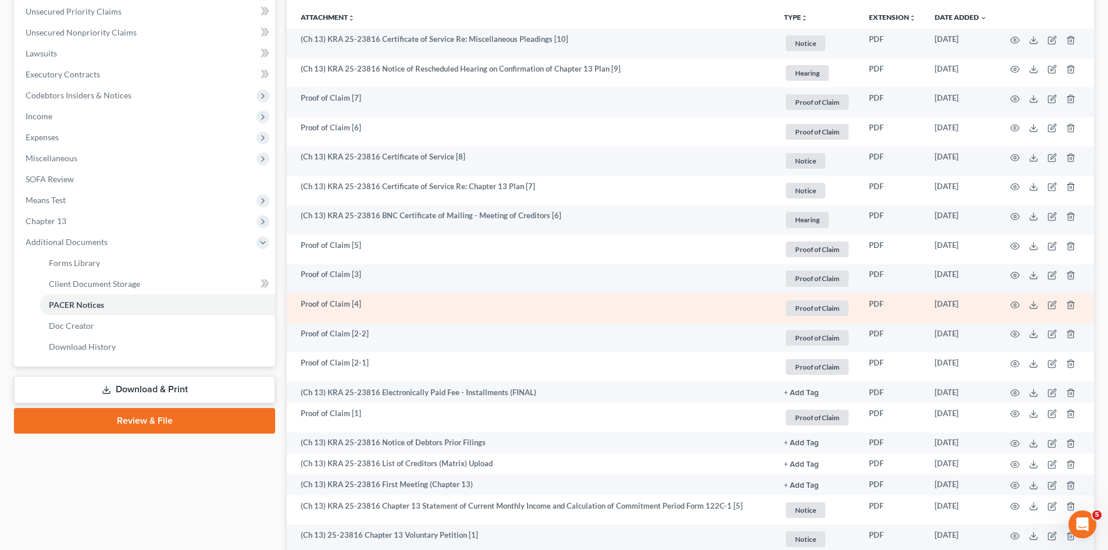
scroll to position [0, 0]
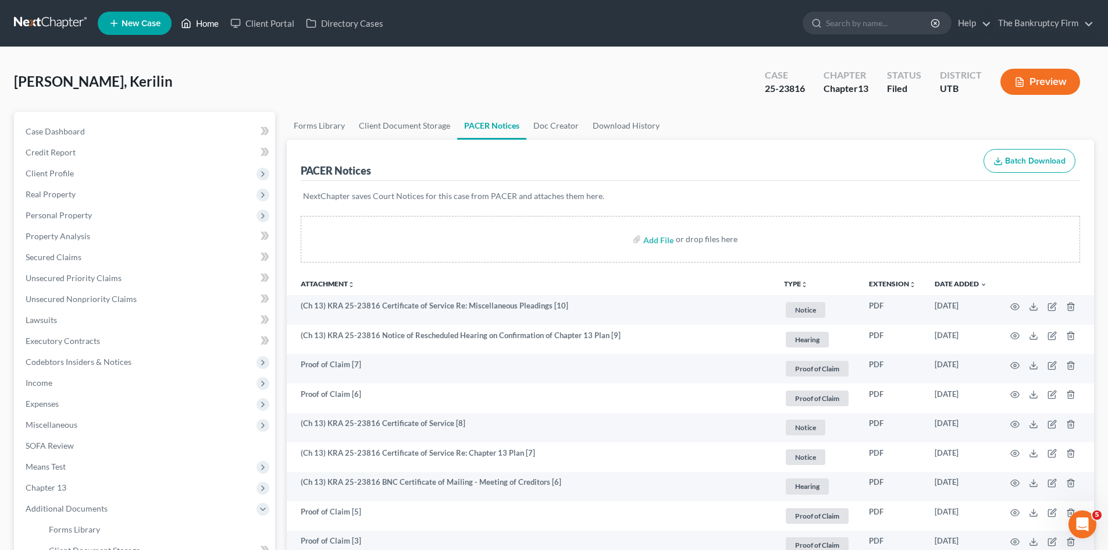
click at [211, 16] on link "Home" at bounding box center [199, 23] width 49 height 21
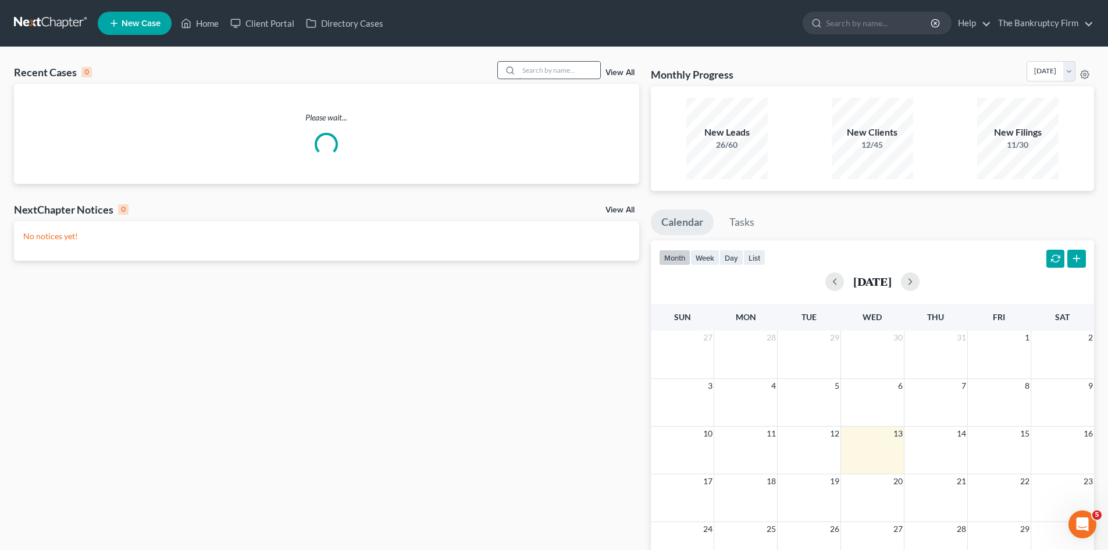
click at [569, 72] on input "search" at bounding box center [559, 70] width 81 height 17
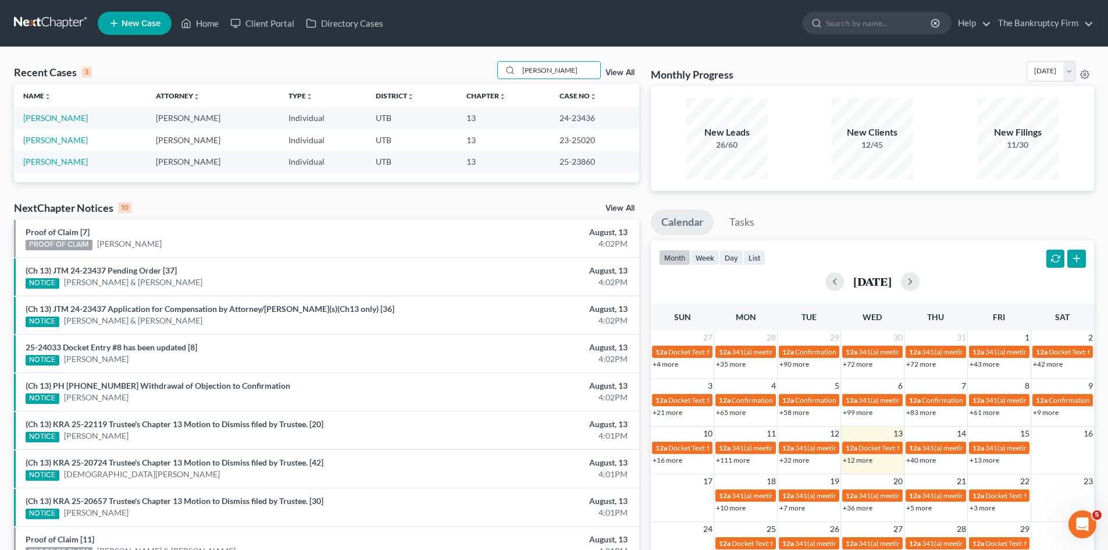
type input "[PERSON_NAME]"
click at [59, 159] on link "[PERSON_NAME]" at bounding box center [55, 161] width 65 height 10
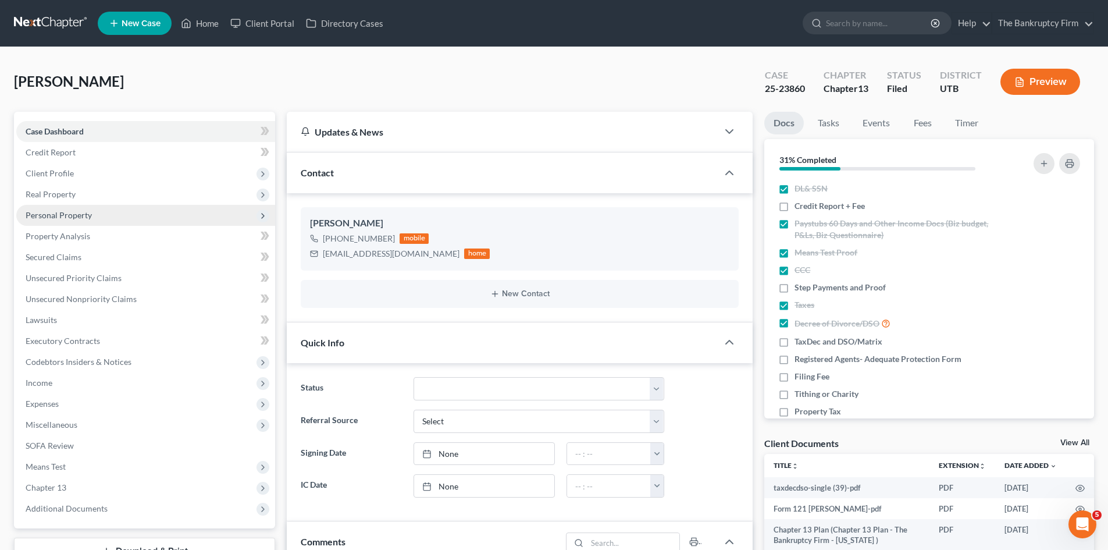
scroll to position [134, 0]
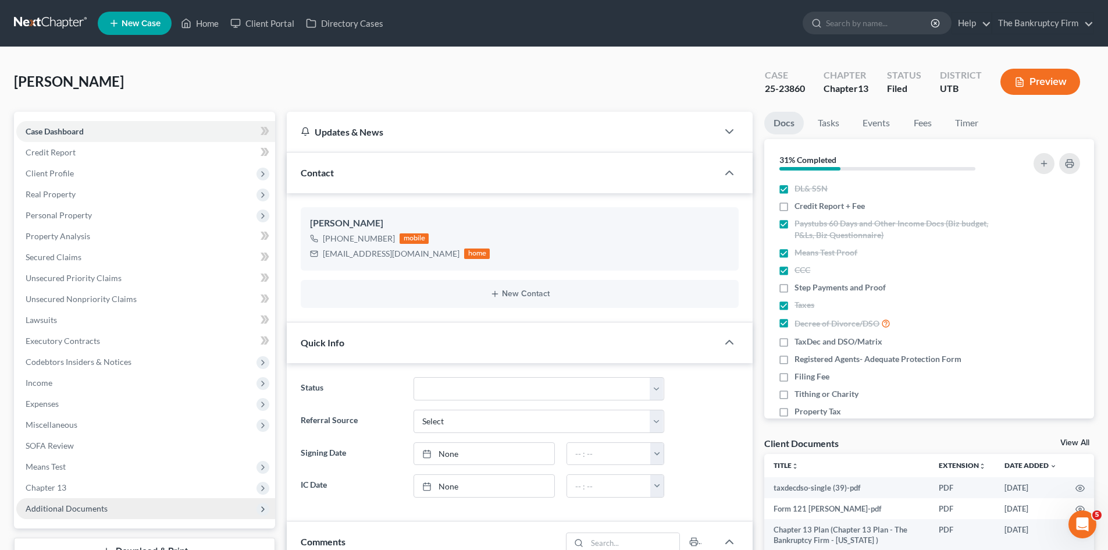
click at [104, 502] on span "Additional Documents" at bounding box center [145, 508] width 259 height 21
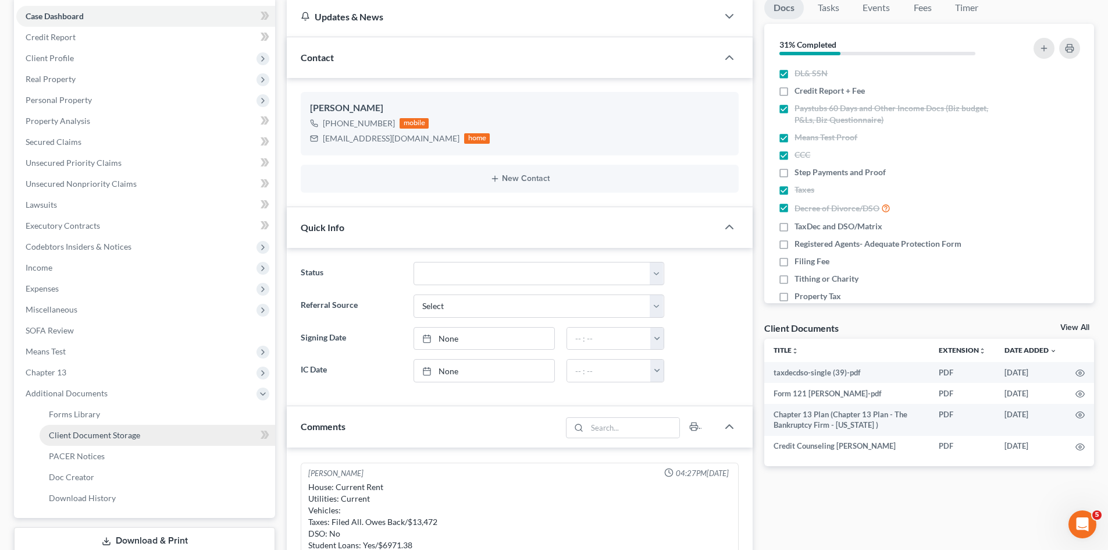
scroll to position [116, 0]
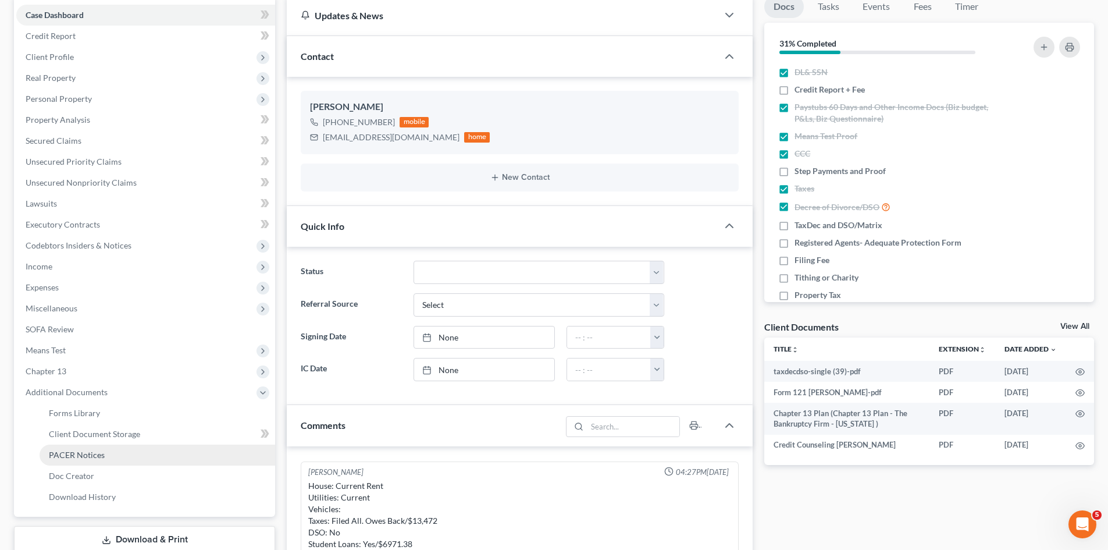
click at [105, 458] on link "PACER Notices" at bounding box center [158, 454] width 236 height 21
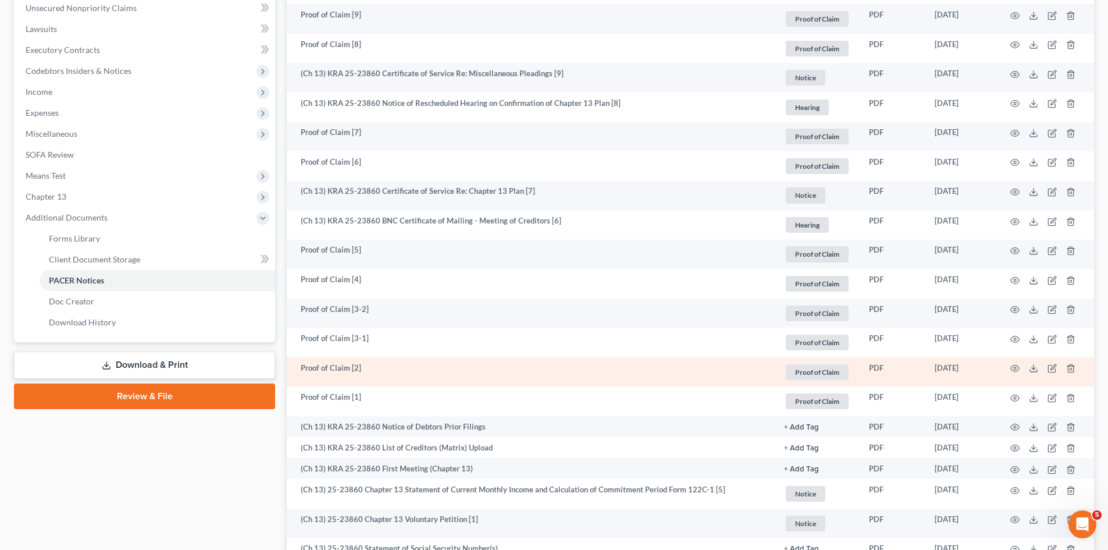
scroll to position [450, 0]
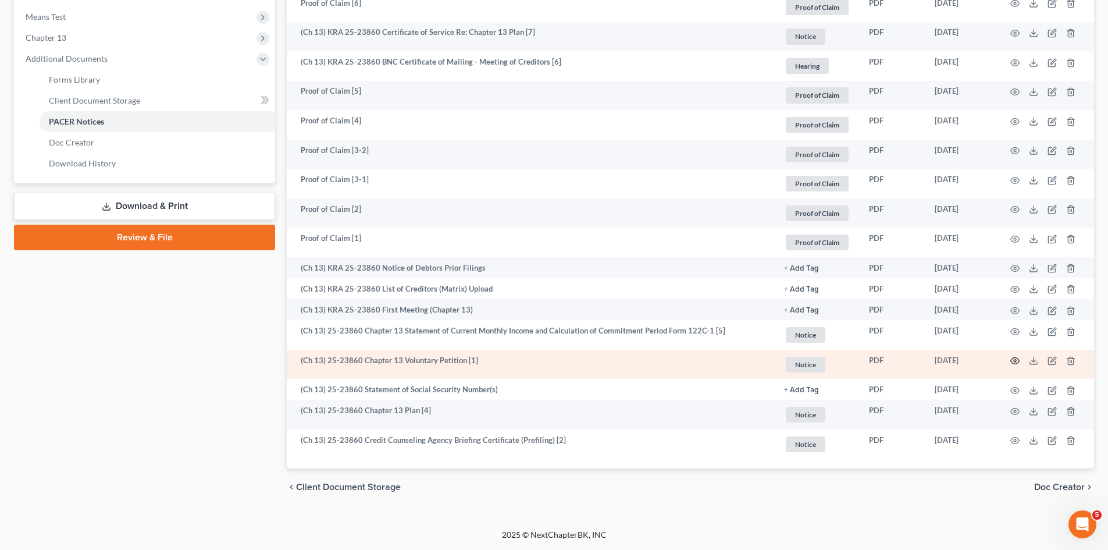
click at [1017, 358] on icon "button" at bounding box center [1015, 361] width 9 height 6
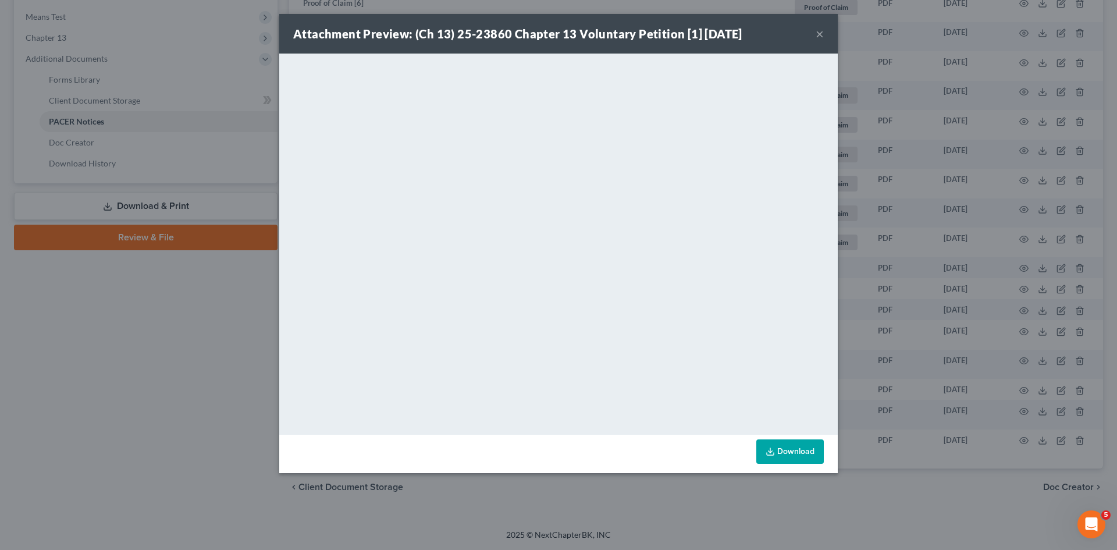
click at [819, 34] on button "×" at bounding box center [820, 34] width 8 height 14
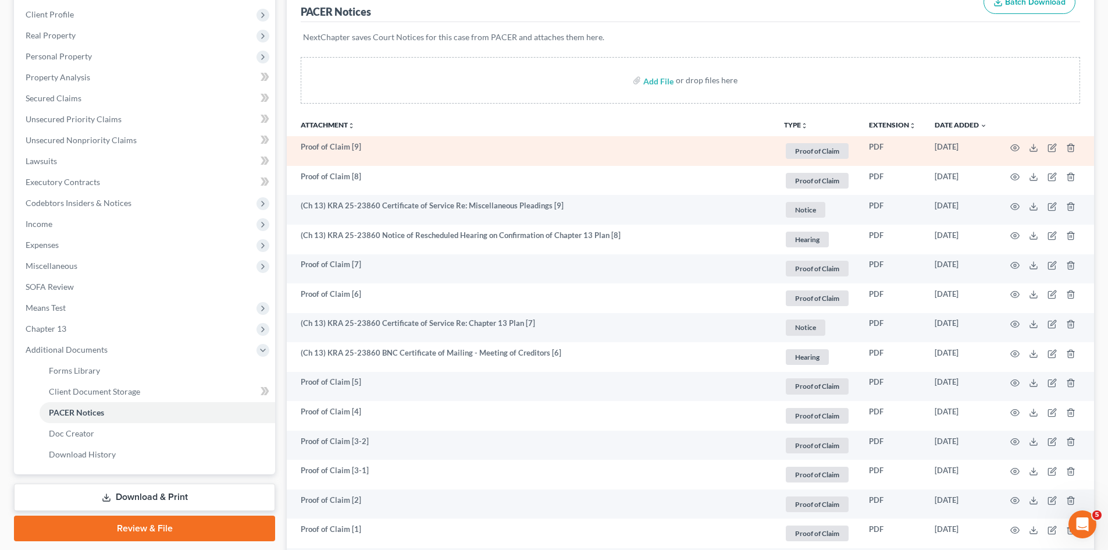
scroll to position [0, 0]
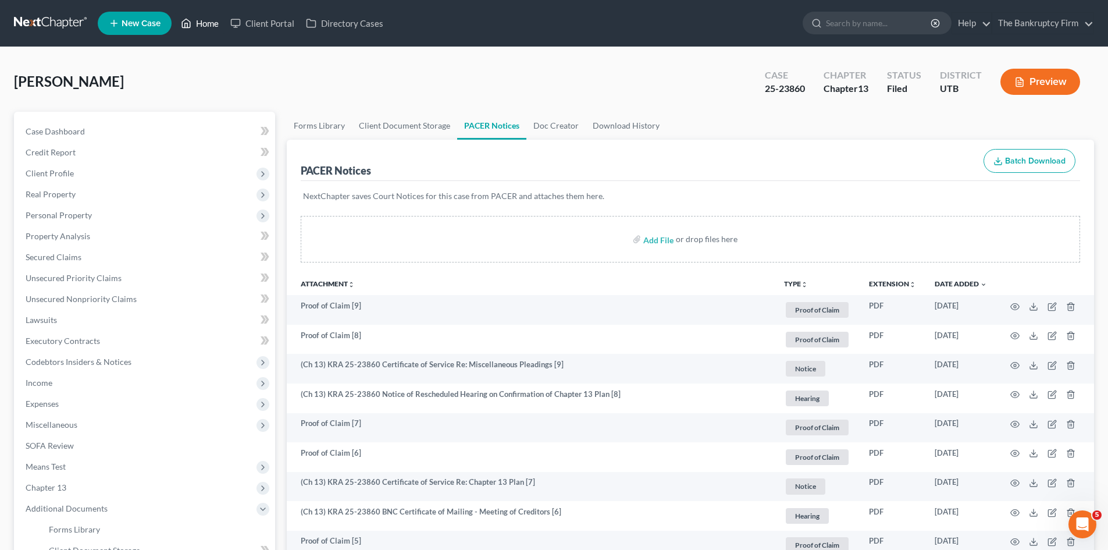
click at [187, 17] on icon at bounding box center [186, 23] width 10 height 14
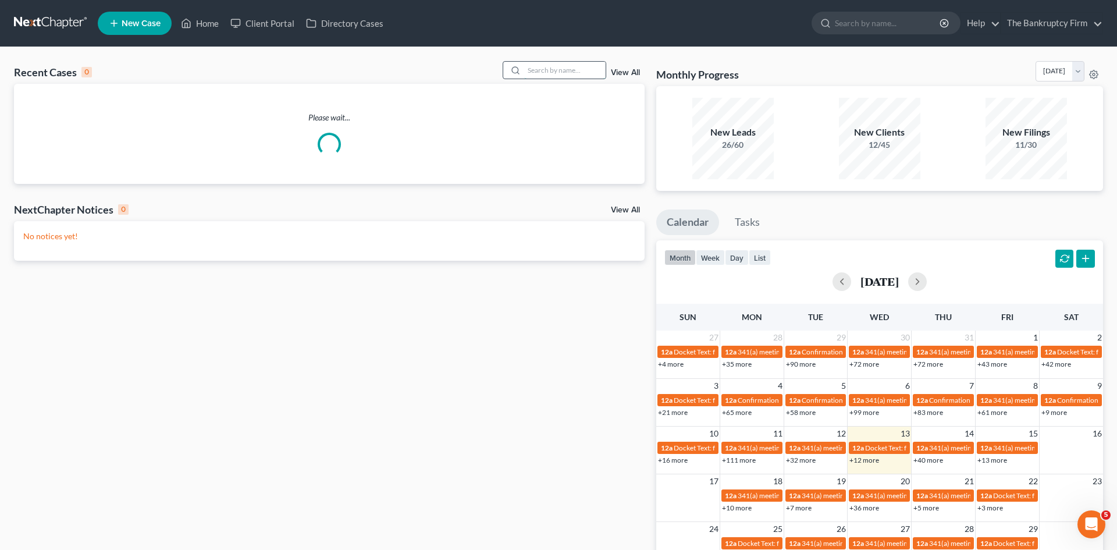
click at [544, 70] on input "search" at bounding box center [564, 70] width 81 height 17
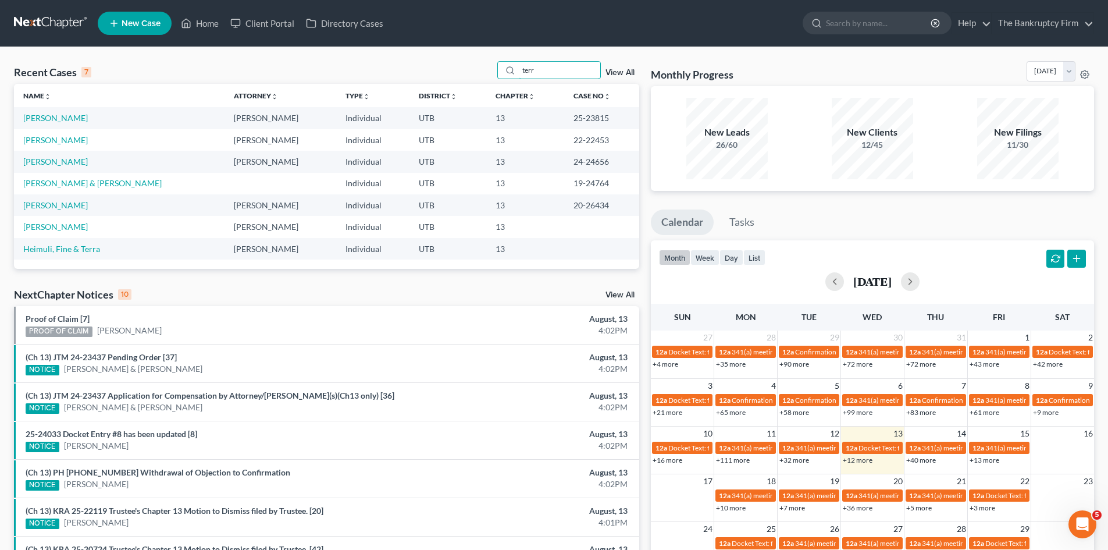
type input "terr"
click at [78, 117] on link "[PERSON_NAME]" at bounding box center [55, 118] width 65 height 10
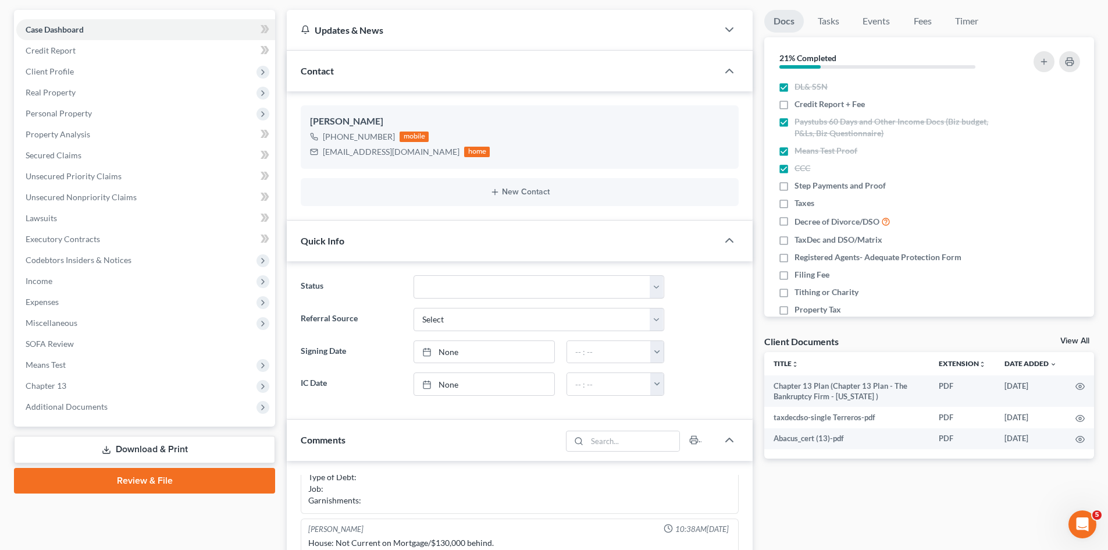
scroll to position [175, 0]
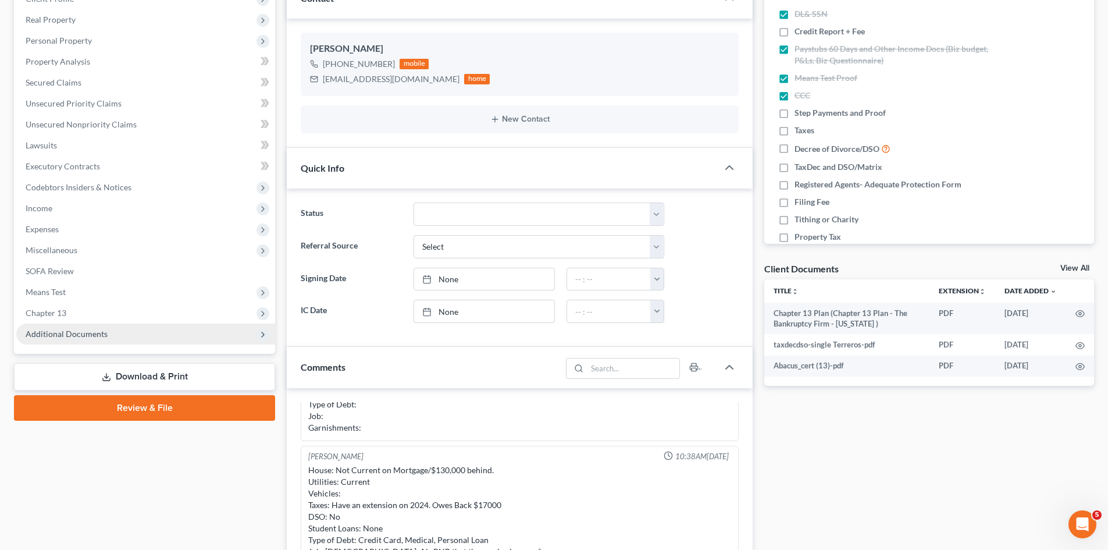
click at [136, 341] on span "Additional Documents" at bounding box center [145, 333] width 259 height 21
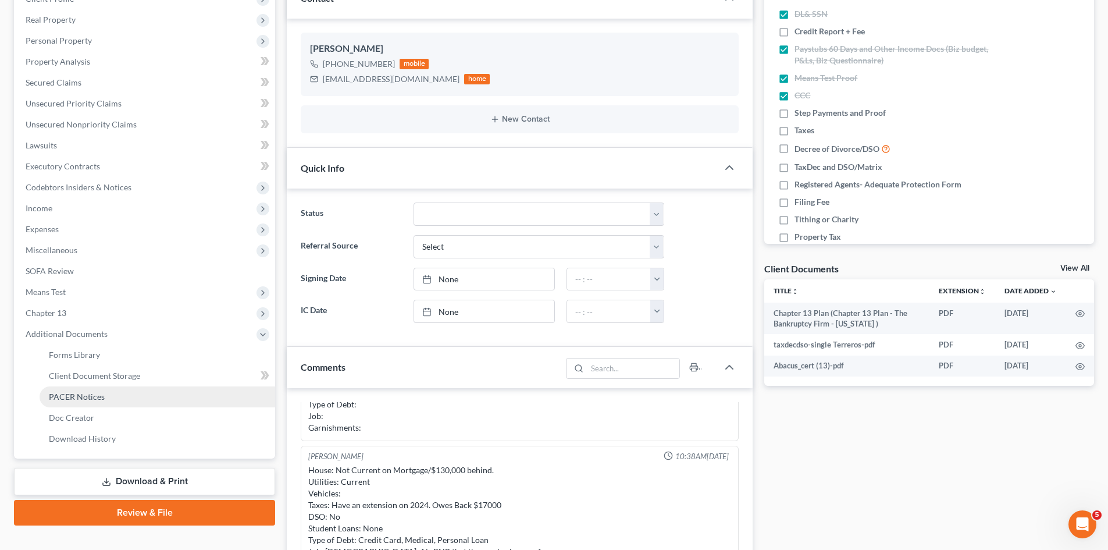
click at [84, 394] on span "PACER Notices" at bounding box center [77, 396] width 56 height 10
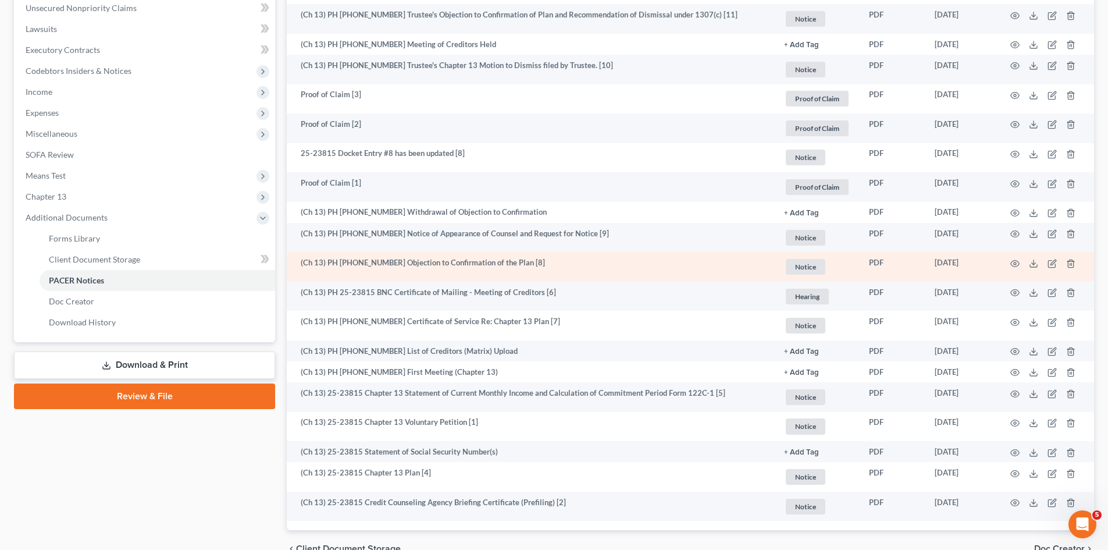
scroll to position [353, 0]
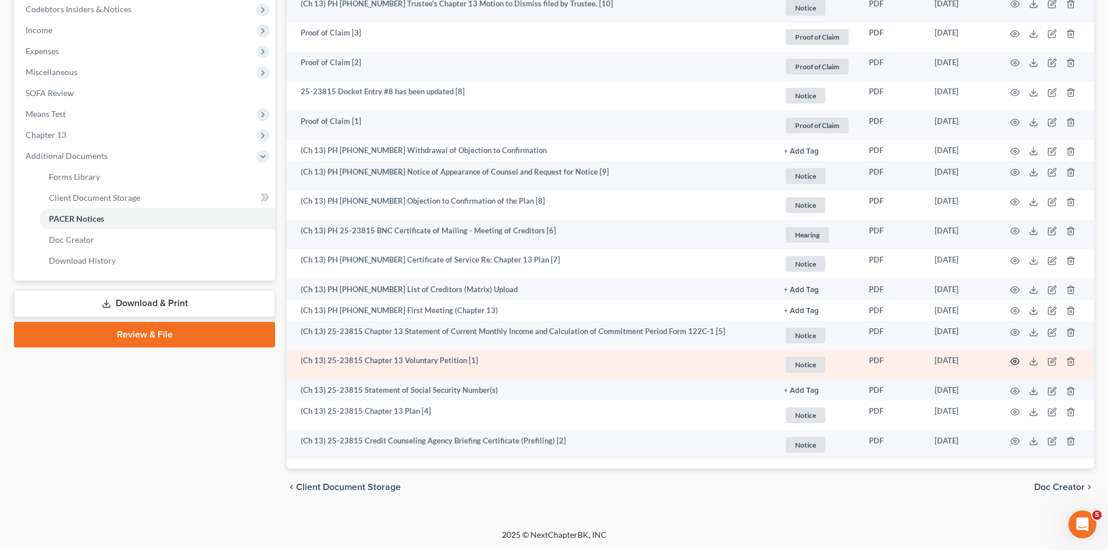
click at [1014, 363] on icon "button" at bounding box center [1014, 361] width 9 height 9
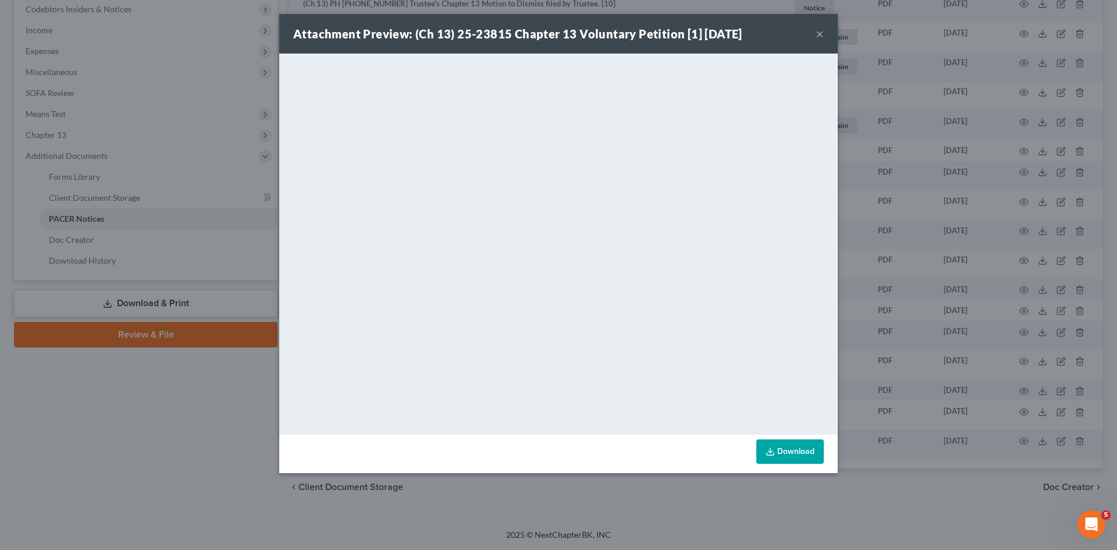
click at [817, 28] on button "×" at bounding box center [820, 34] width 8 height 14
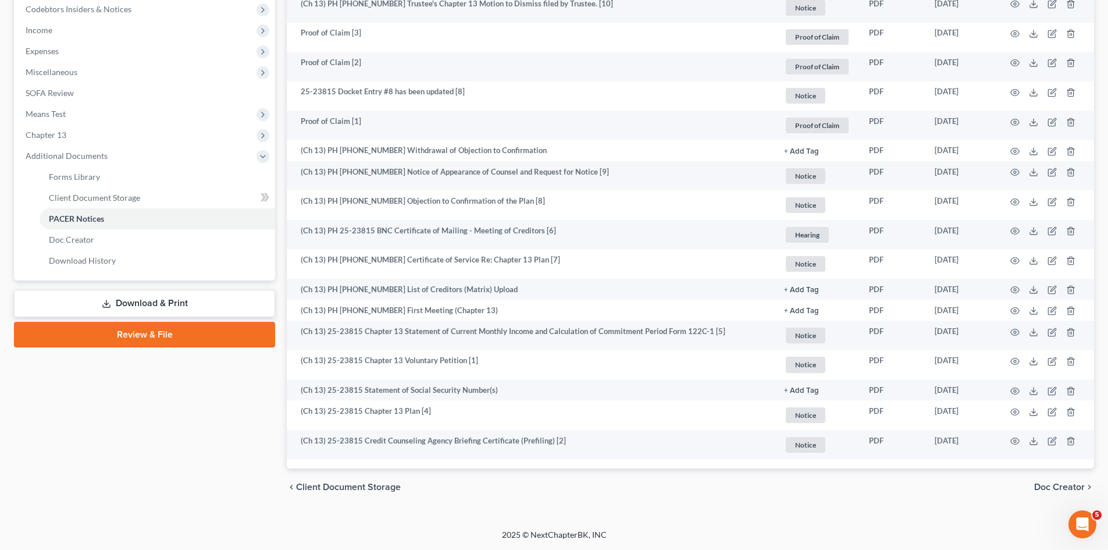
scroll to position [0, 0]
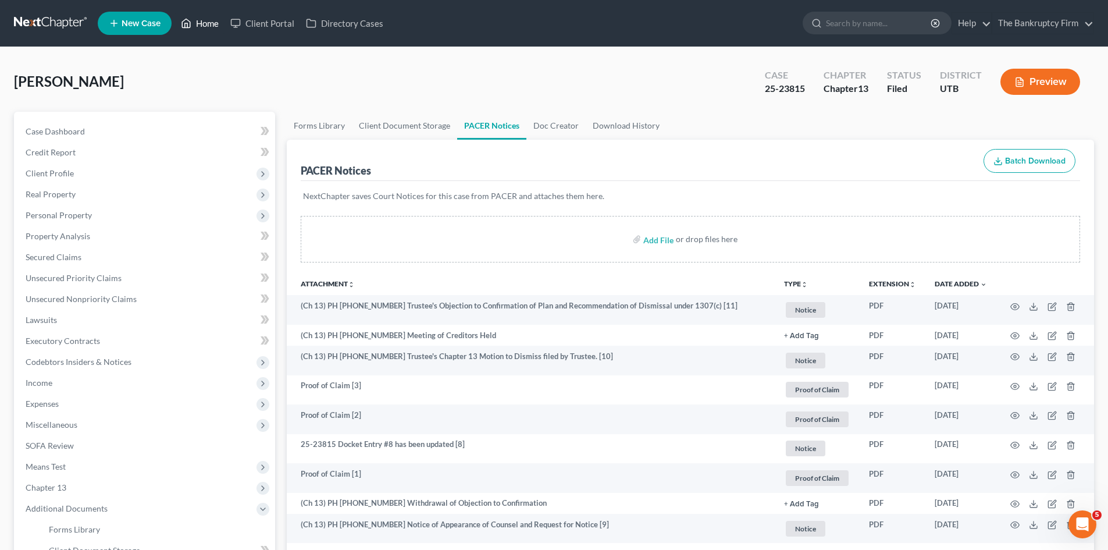
click at [200, 21] on link "Home" at bounding box center [199, 23] width 49 height 21
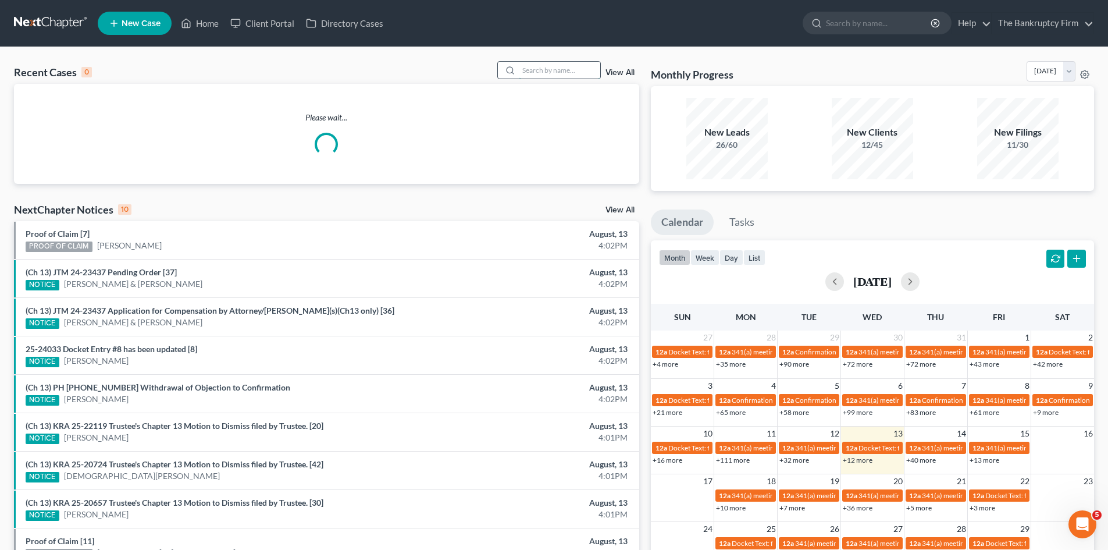
click at [556, 69] on input "search" at bounding box center [559, 70] width 81 height 17
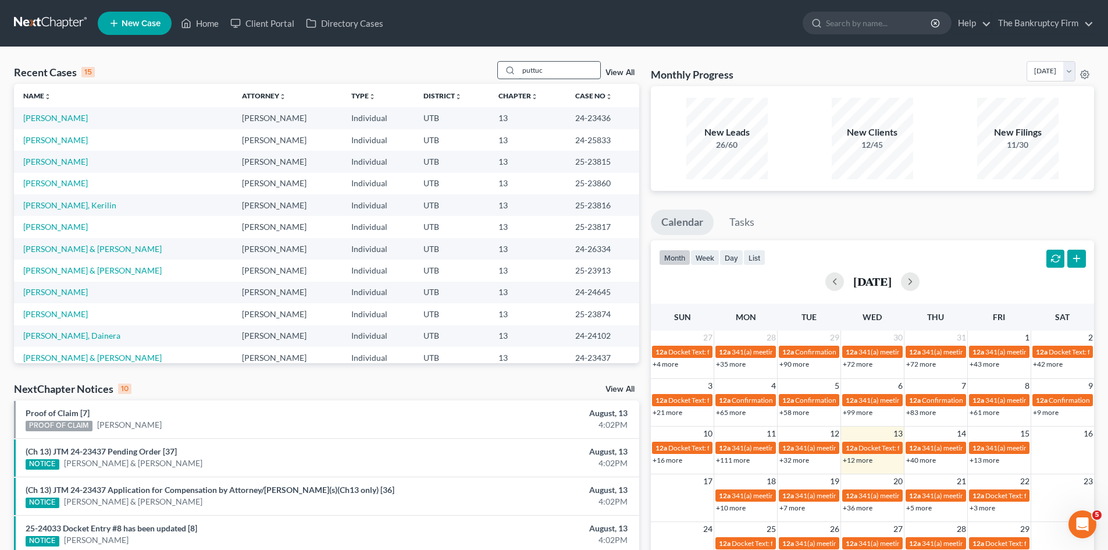
type input "puttuck"
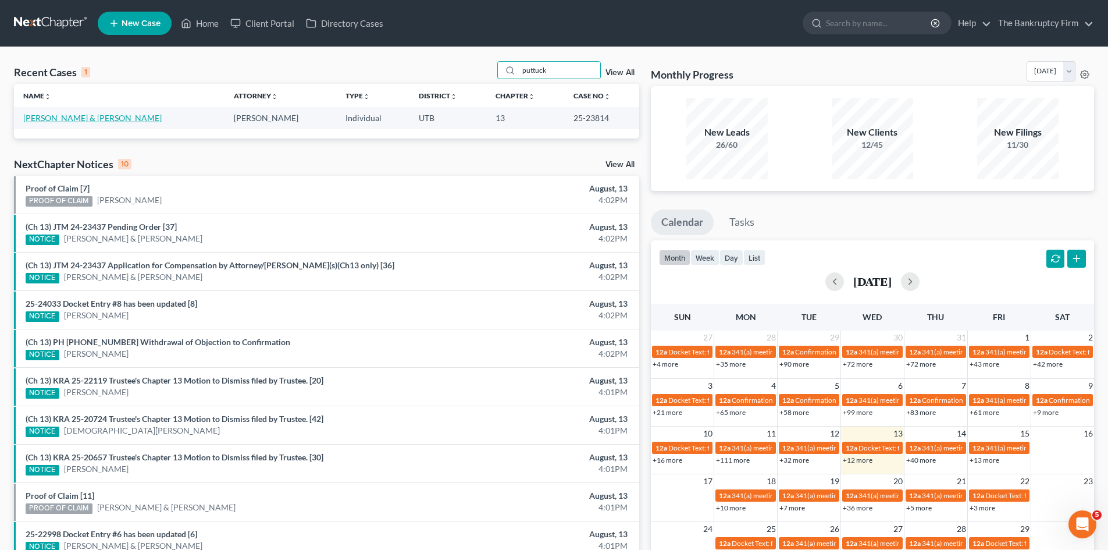
click at [80, 118] on link "[PERSON_NAME] & [PERSON_NAME]" at bounding box center [92, 118] width 138 height 10
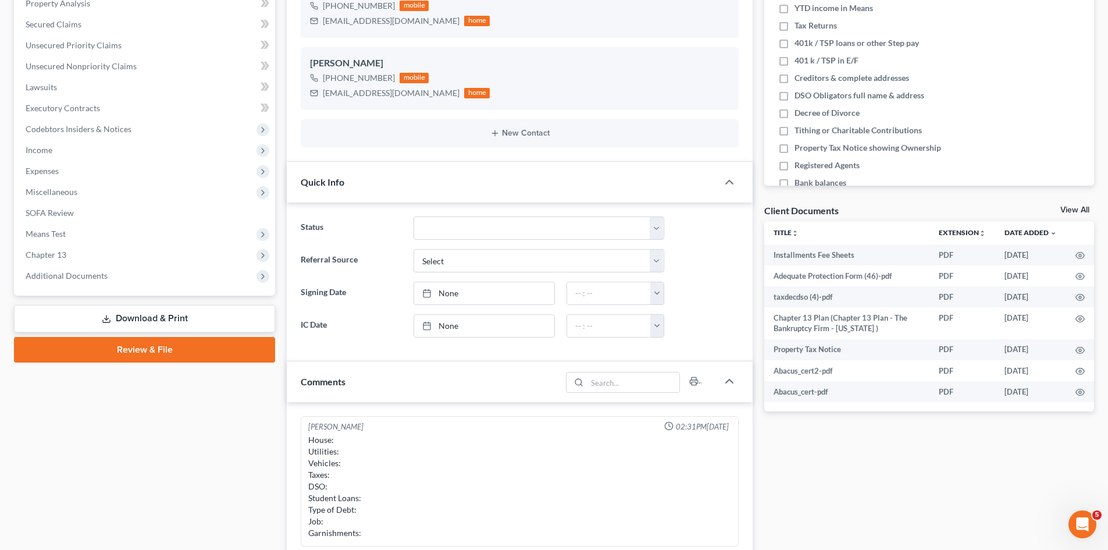
scroll to position [104, 0]
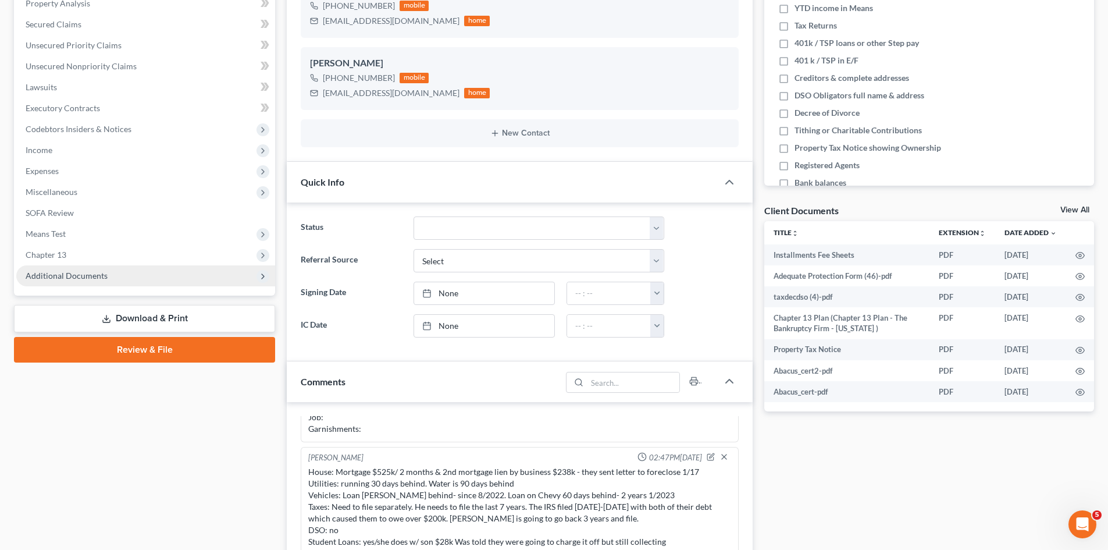
click at [137, 273] on span "Additional Documents" at bounding box center [145, 275] width 259 height 21
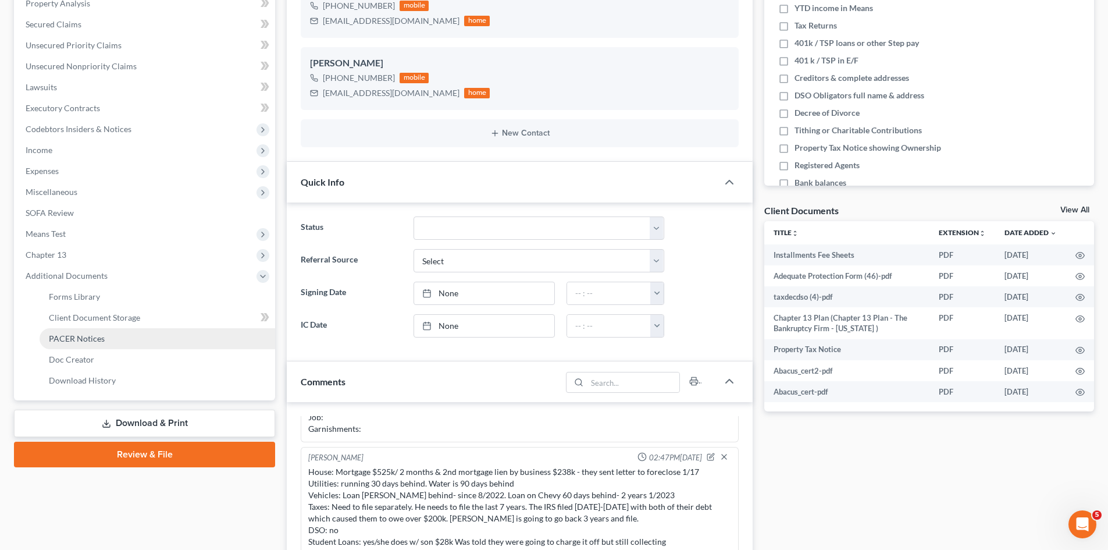
click at [126, 341] on link "PACER Notices" at bounding box center [158, 338] width 236 height 21
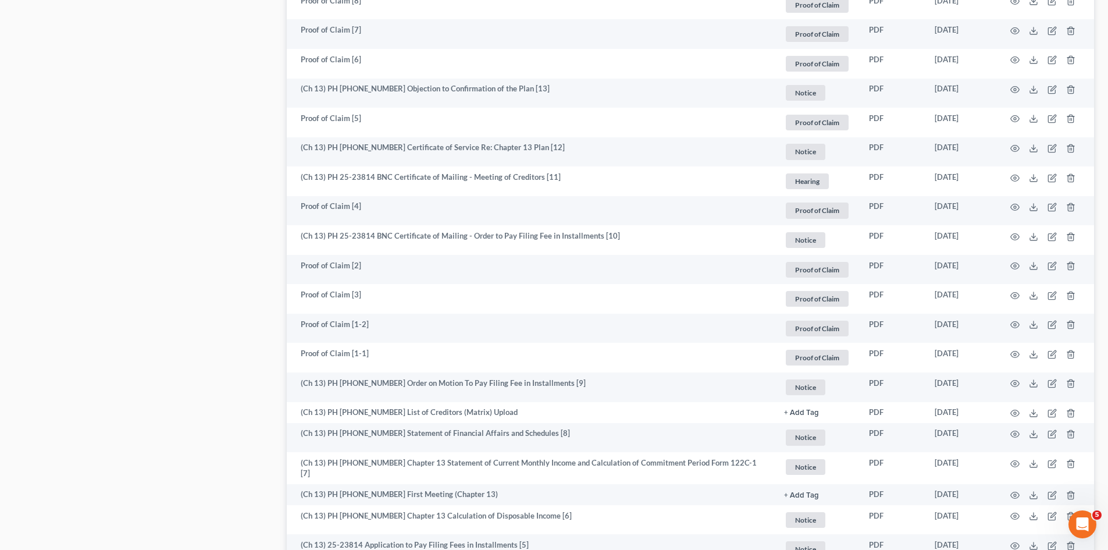
scroll to position [1047, 0]
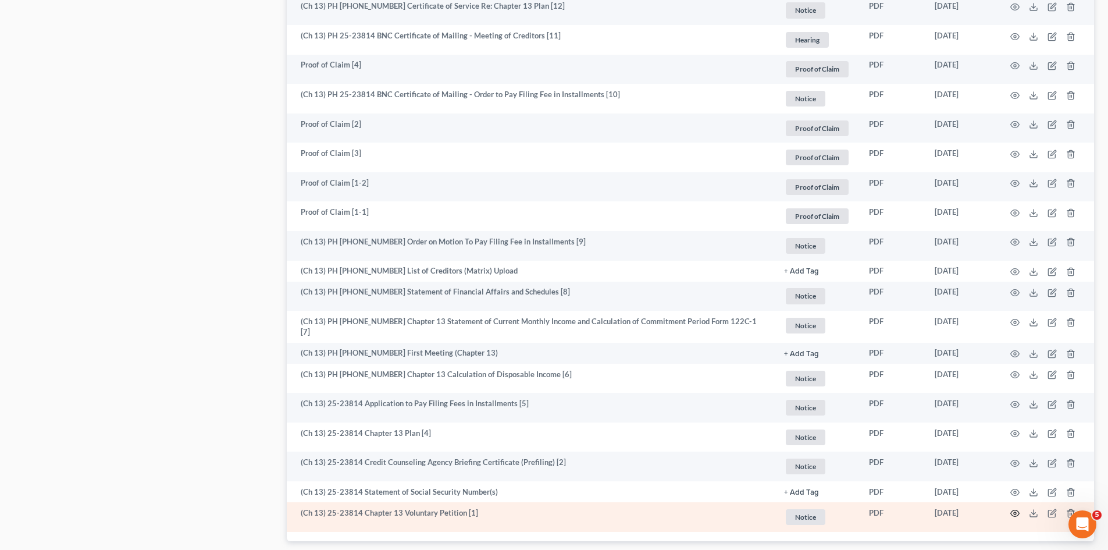
click at [1017, 509] on icon "button" at bounding box center [1014, 512] width 9 height 9
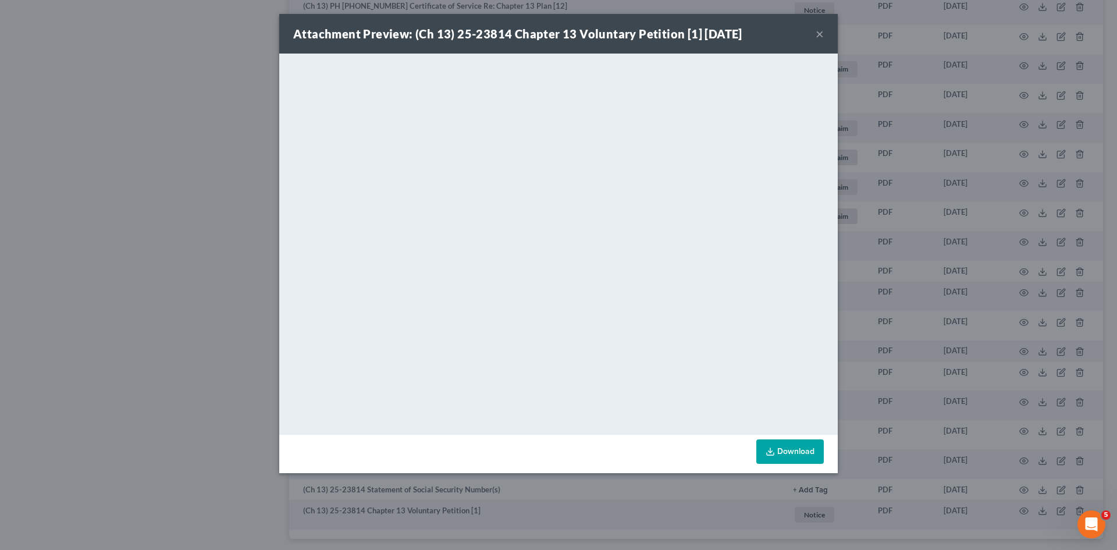
click at [817, 29] on button "×" at bounding box center [820, 34] width 8 height 14
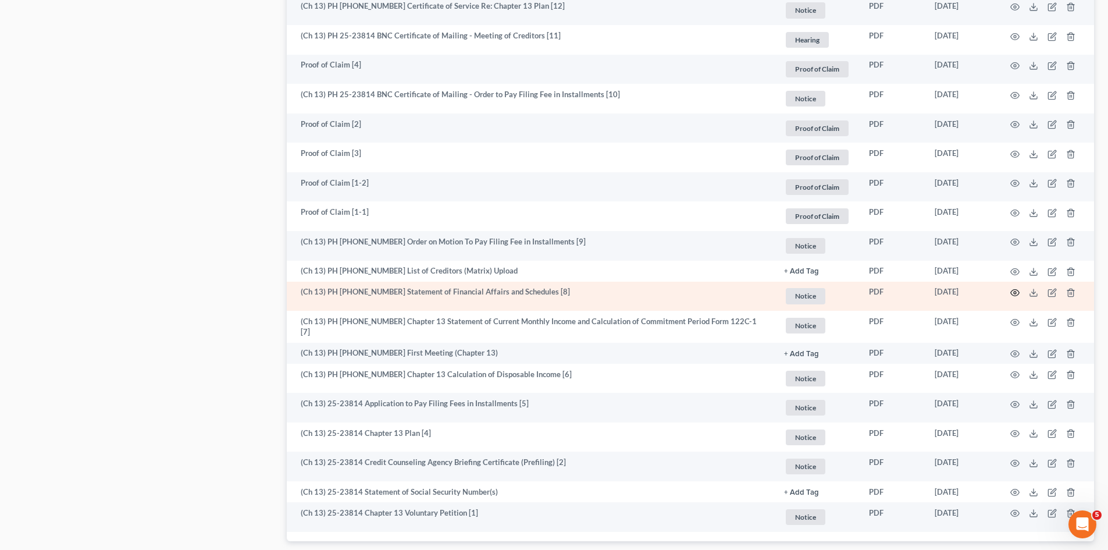
click at [1012, 290] on icon "button" at bounding box center [1014, 292] width 9 height 9
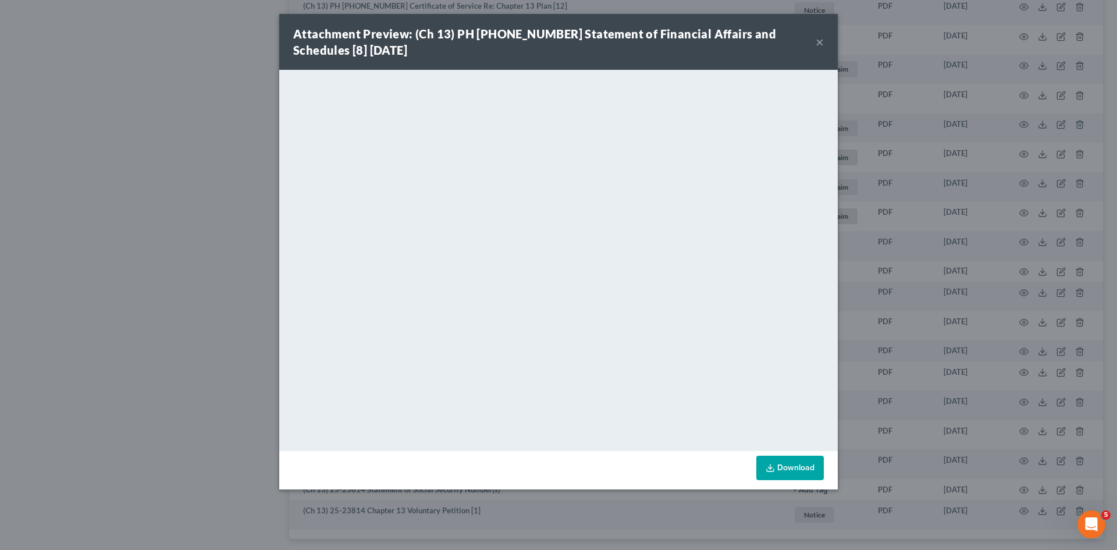
click at [817, 41] on button "×" at bounding box center [820, 42] width 8 height 14
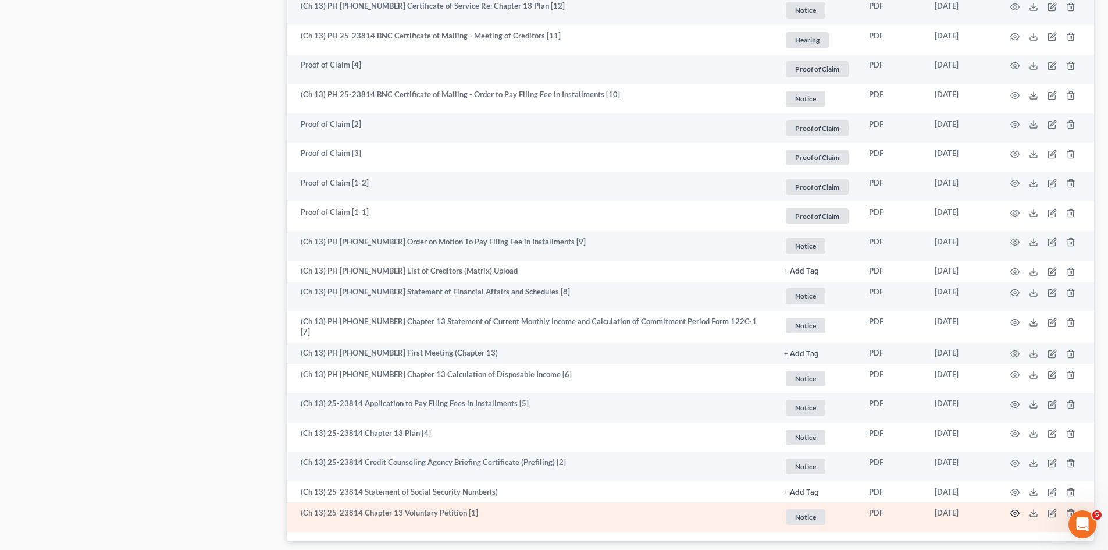
click at [1014, 512] on icon "button" at bounding box center [1014, 512] width 9 height 9
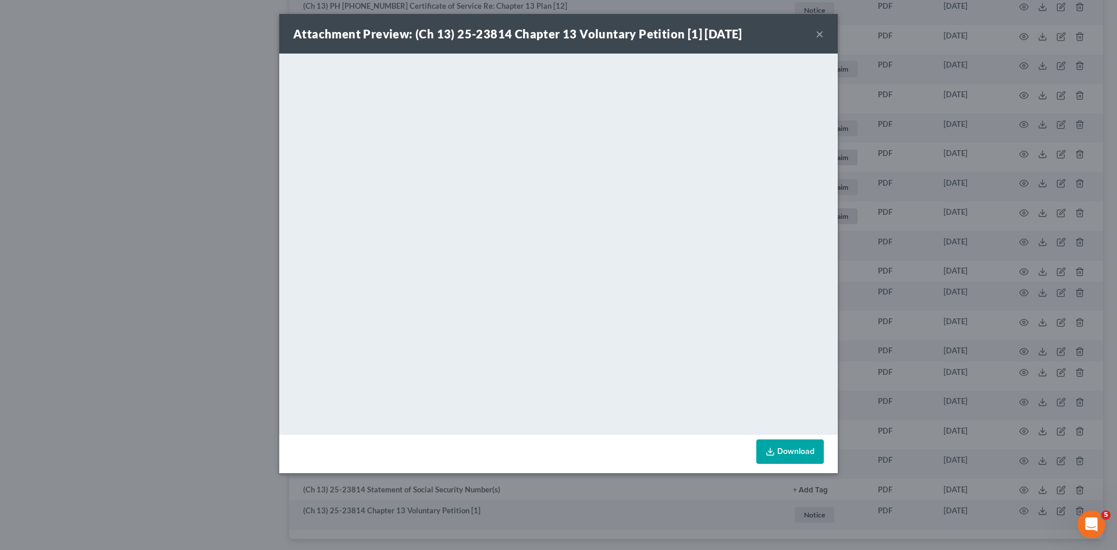
click at [818, 31] on button "×" at bounding box center [820, 34] width 8 height 14
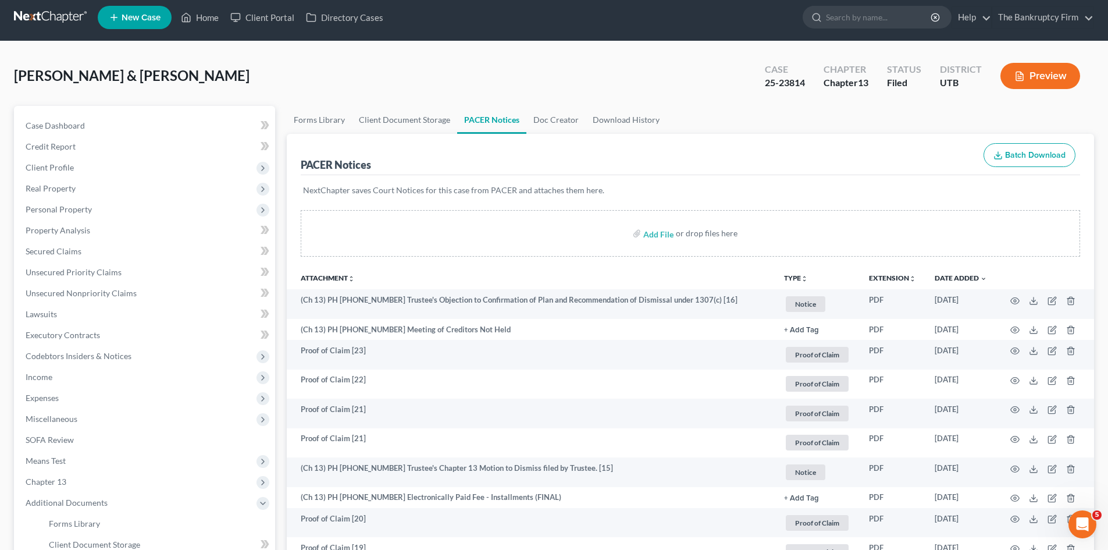
scroll to position [0, 0]
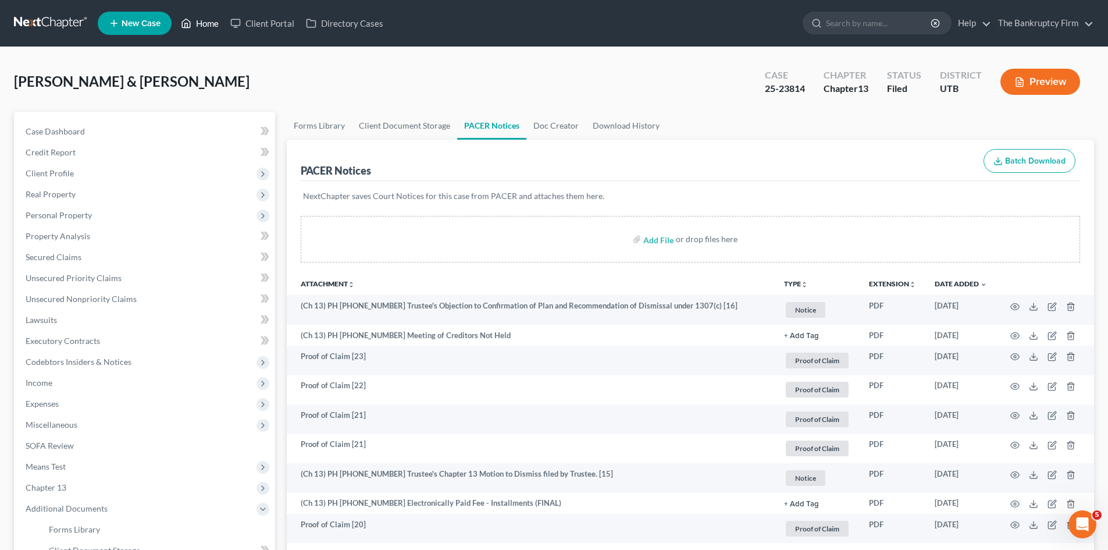
click at [202, 26] on link "Home" at bounding box center [199, 23] width 49 height 21
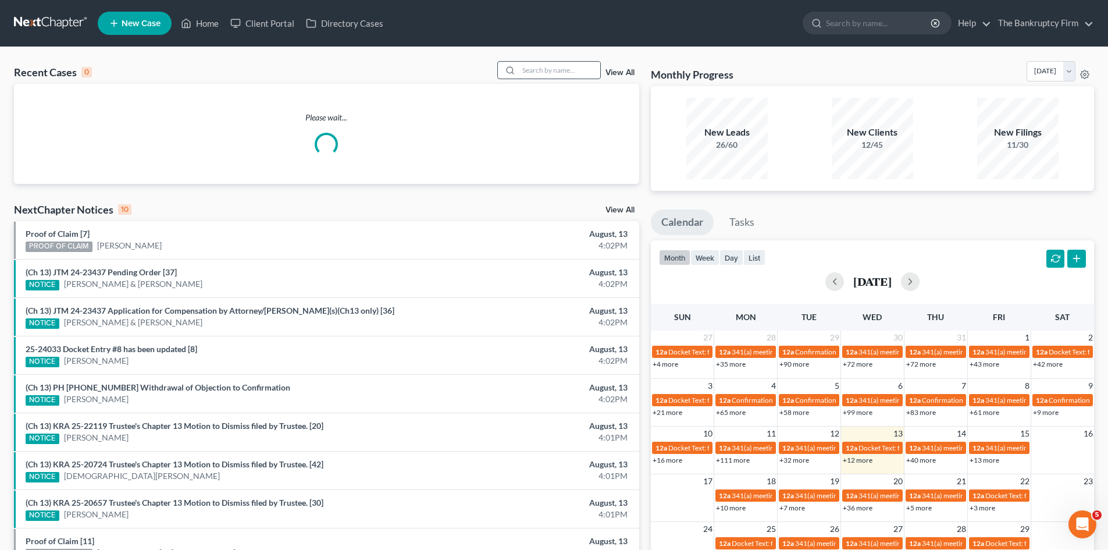
click at [560, 69] on input "search" at bounding box center [559, 70] width 81 height 17
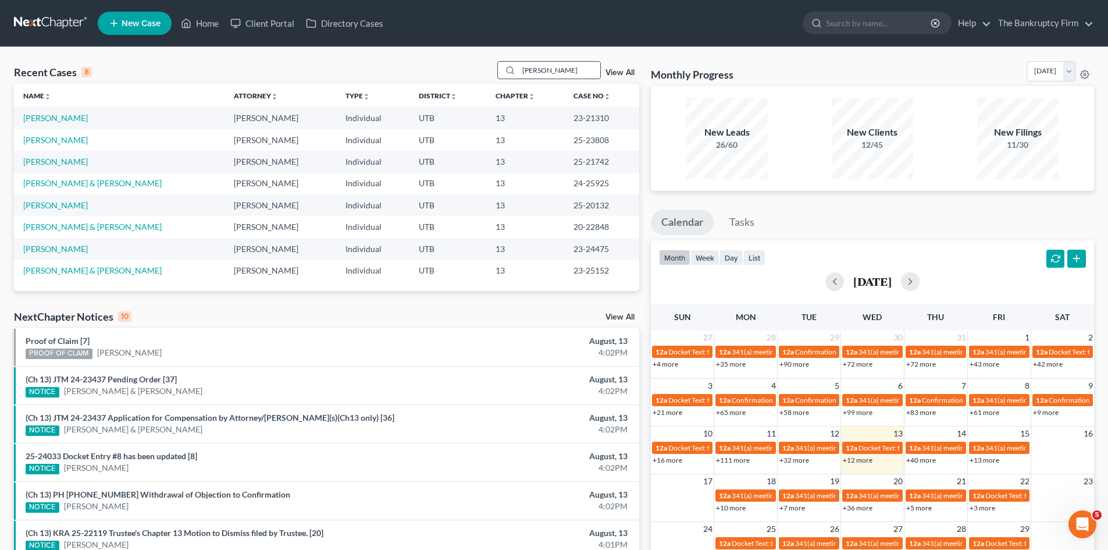
click at [559, 72] on input "[PERSON_NAME]" at bounding box center [559, 70] width 81 height 17
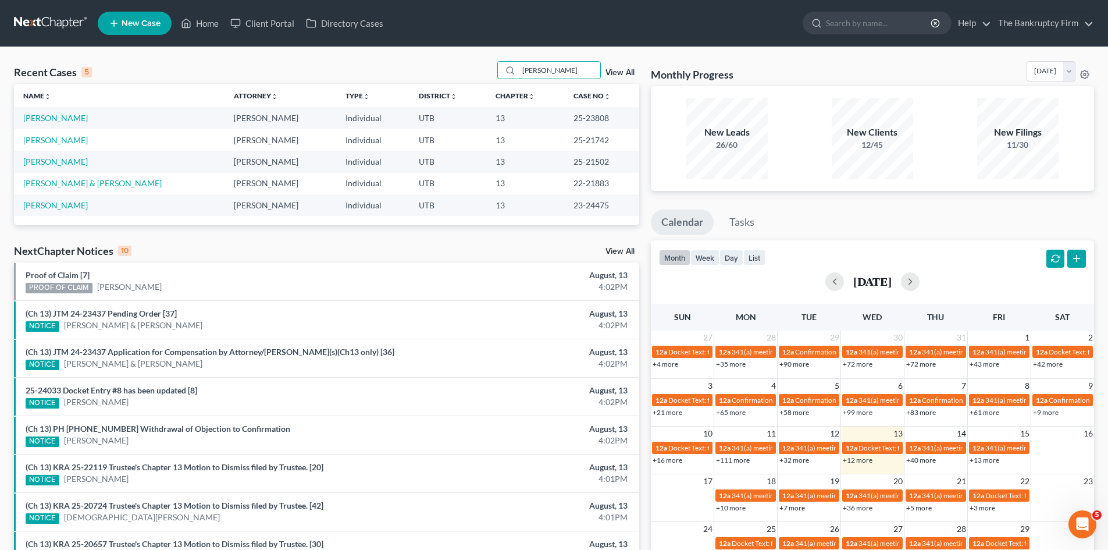
type input "[PERSON_NAME]"
